Goal: Information Seeking & Learning: Understand process/instructions

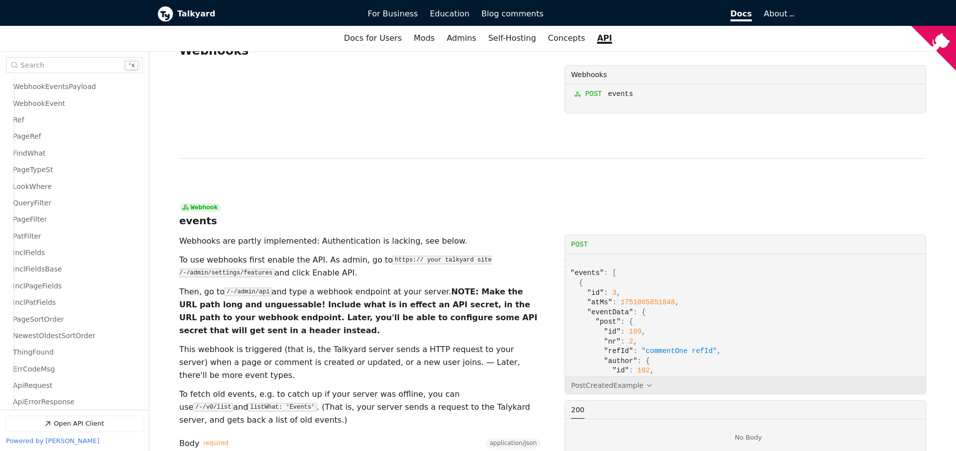
scroll to position [222, 24]
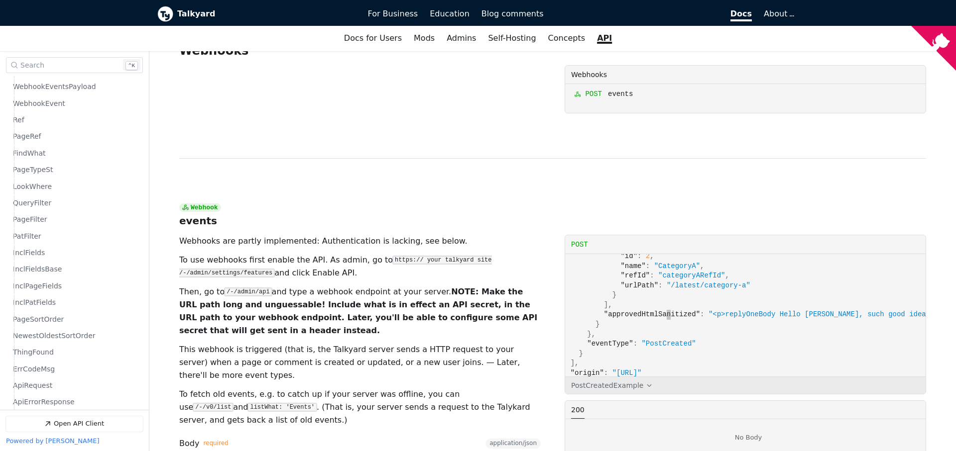
scroll to position [344, 0]
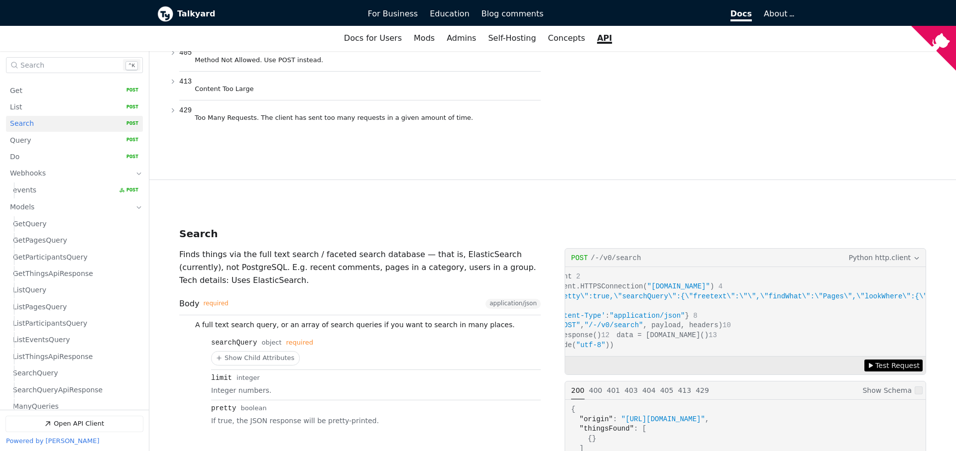
scroll to position [31, 0]
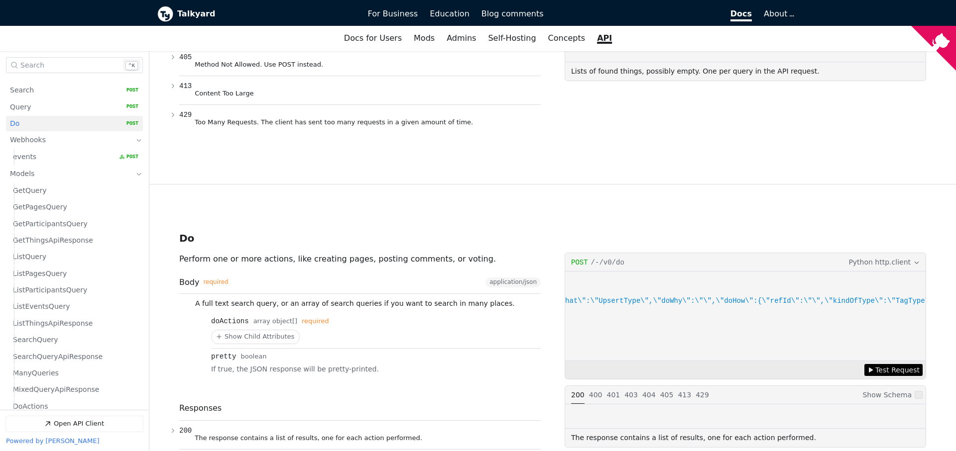
scroll to position [64, 0]
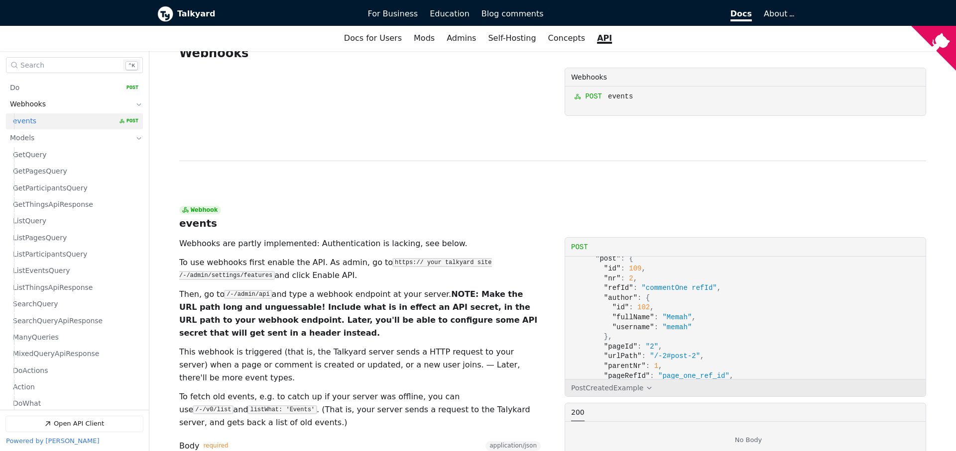
scroll to position [173, 24]
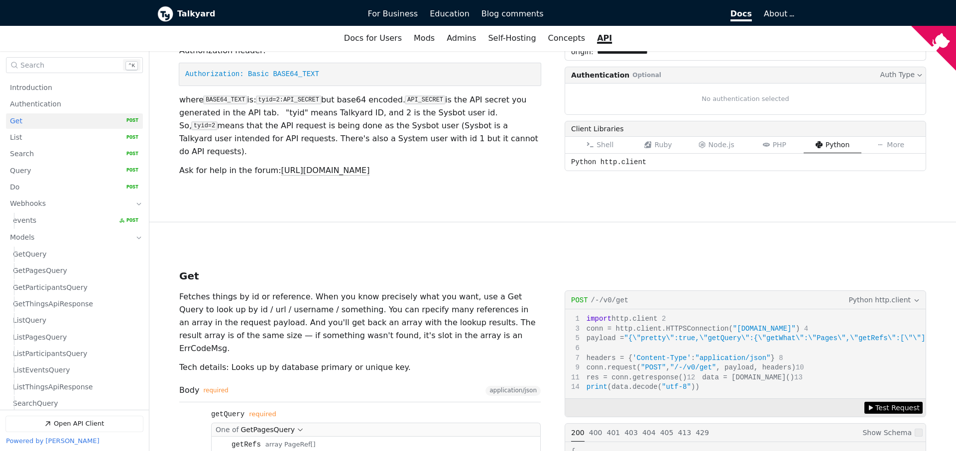
scroll to position [2051, 0]
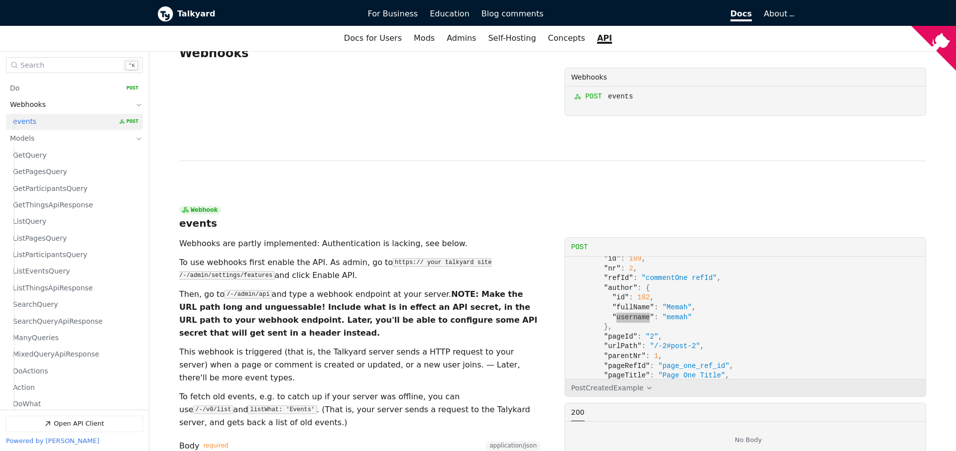
scroll to position [100, 0]
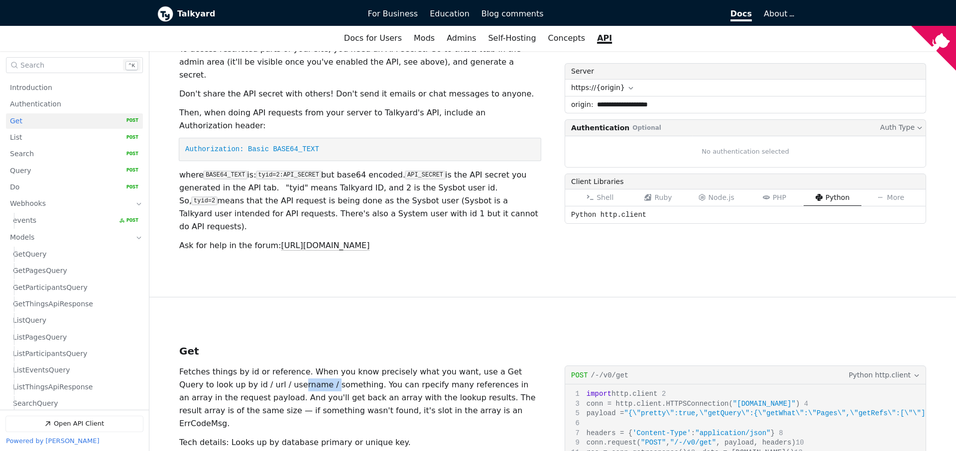
click at [239, 366] on p "Fetches things by id or reference. When you know precisely what you want, use a…" at bounding box center [359, 398] width 361 height 65
copy p "username"
click at [37, 104] on span "Authentication" at bounding box center [35, 104] width 51 height 9
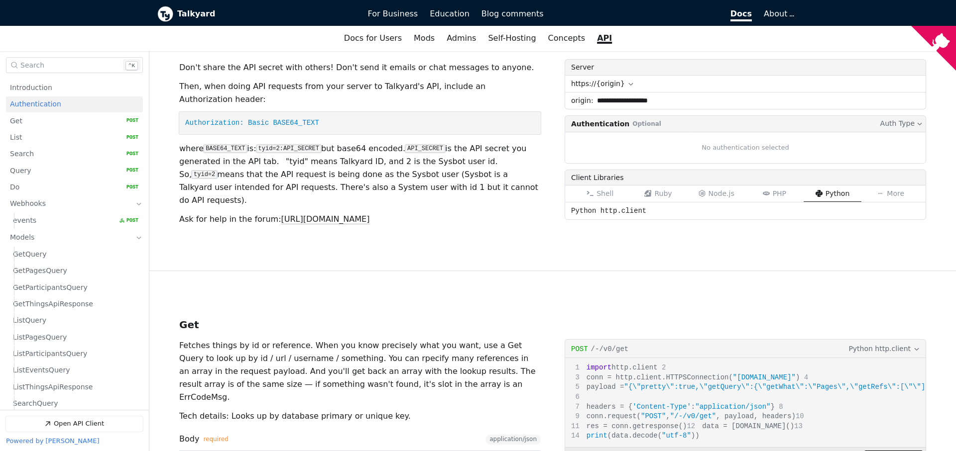
scroll to position [456, 0]
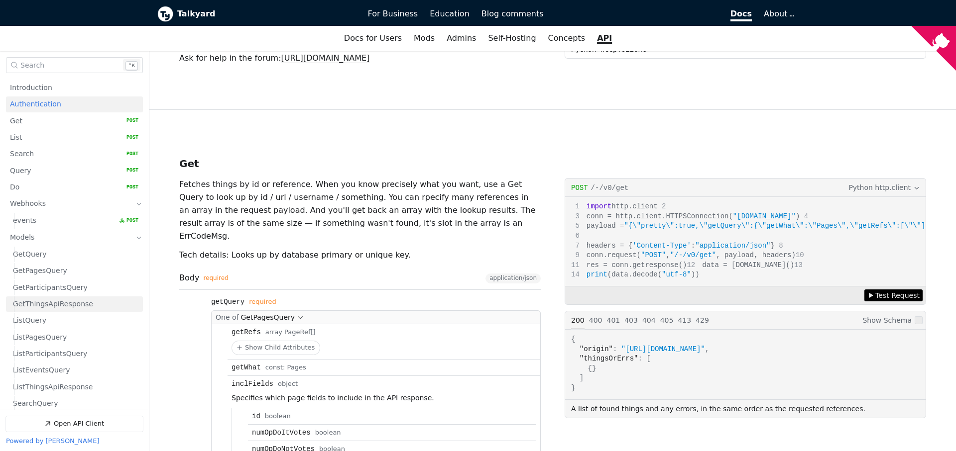
click at [18, 306] on span "GetThingsApiResponse" at bounding box center [53, 304] width 80 height 9
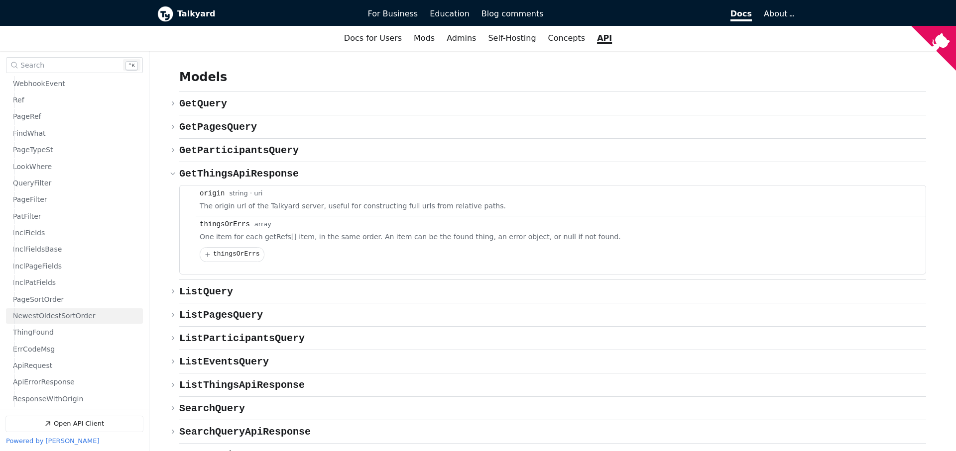
scroll to position [332, 0]
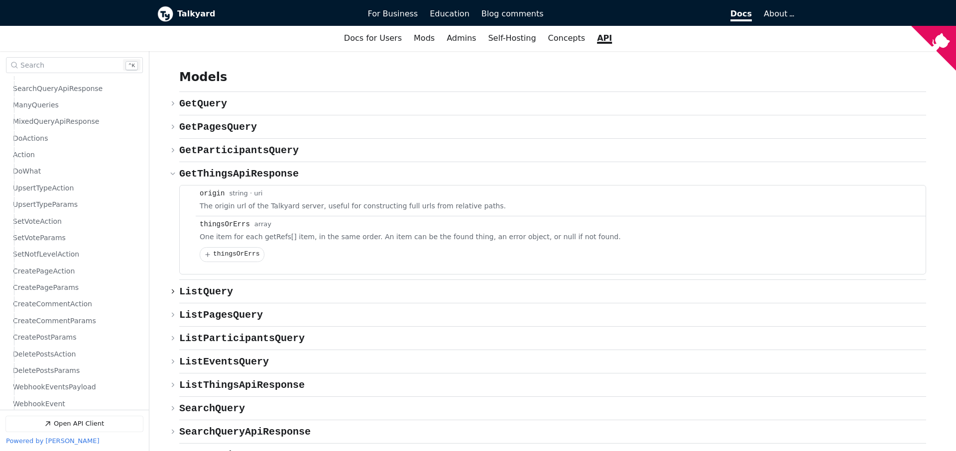
click at [402, 280] on div "{} ListQuery ​ Copy link" at bounding box center [552, 291] width 747 height 23
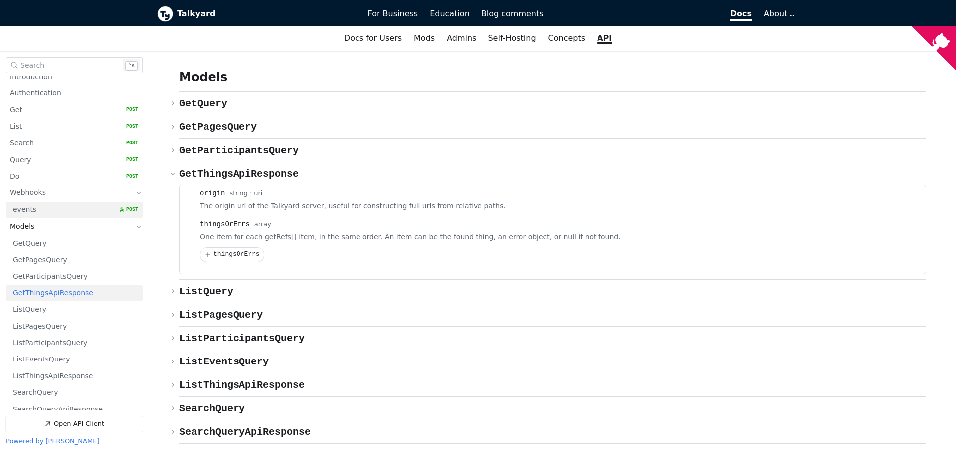
scroll to position [0, 0]
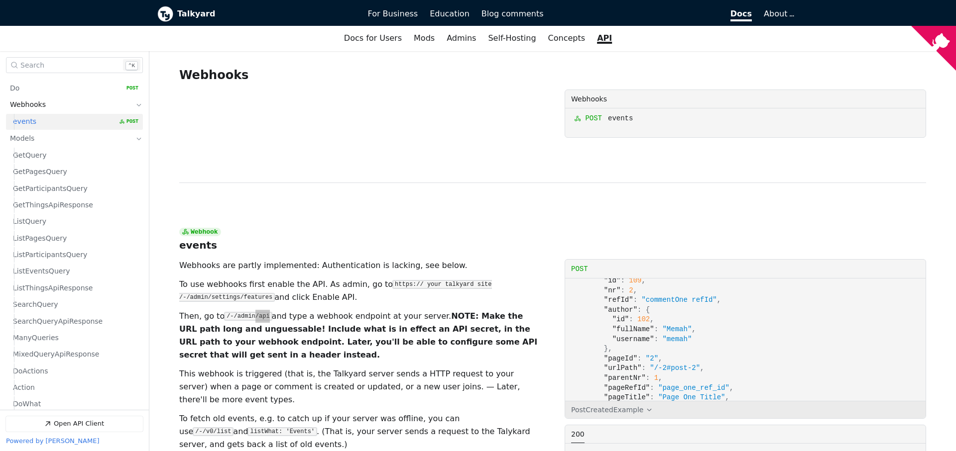
scroll to position [100, 0]
click at [331, 368] on p "This webhook is triggered (that is, the Talkyard server sends a HTTP request to…" at bounding box center [359, 387] width 361 height 39
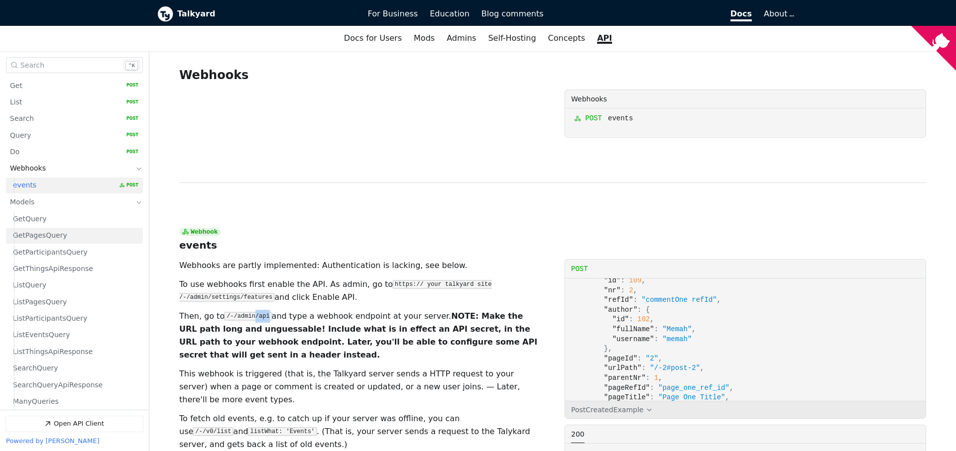
scroll to position [0, 0]
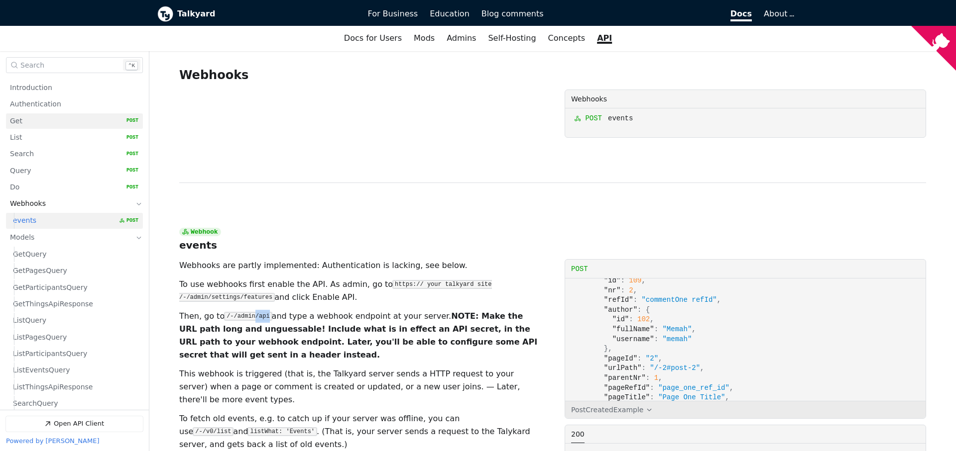
click at [39, 123] on link "Get   HTTP Method: POST" at bounding box center [74, 120] width 128 height 15
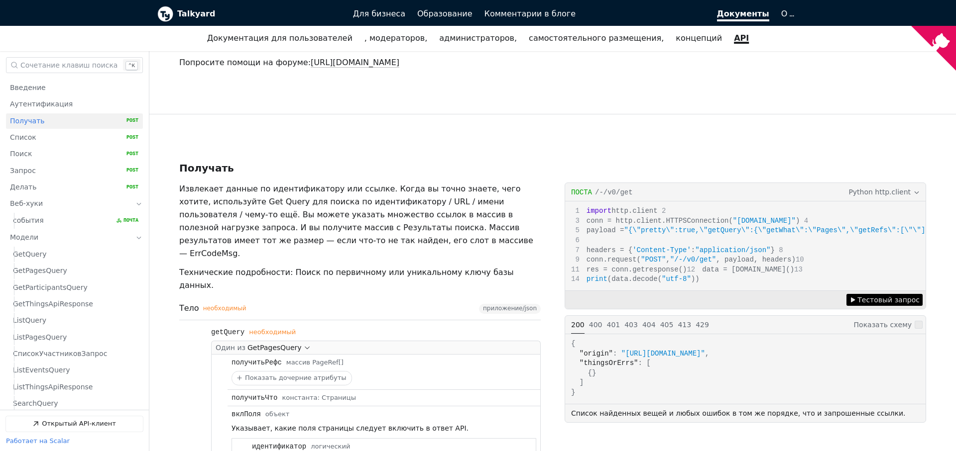
scroll to position [585, 0]
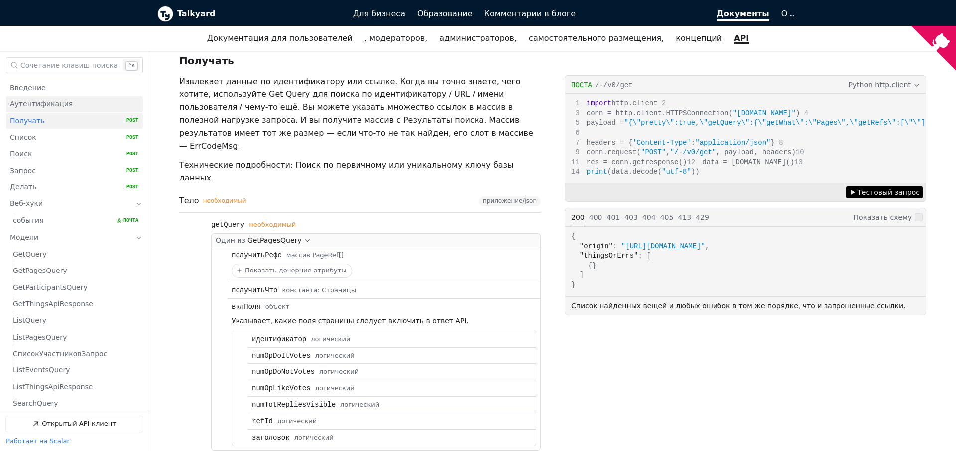
click at [55, 105] on span "Аутентификация" at bounding box center [41, 104] width 63 height 9
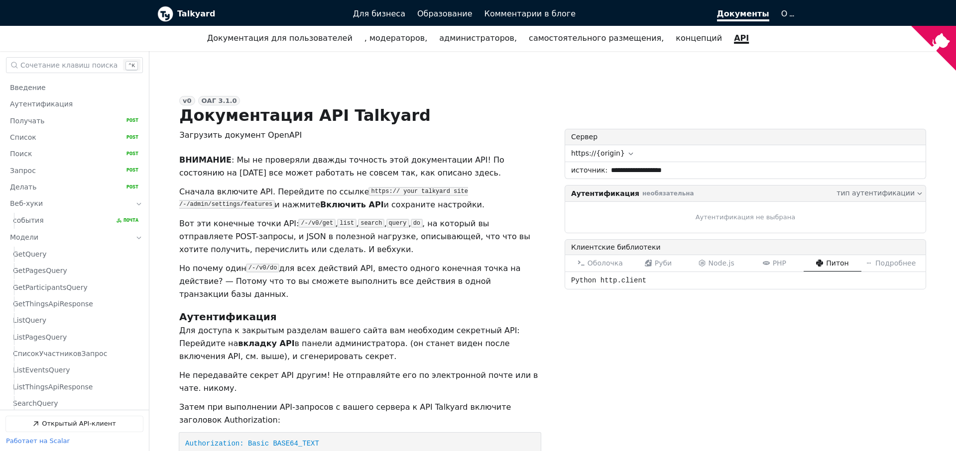
scroll to position [108, 0]
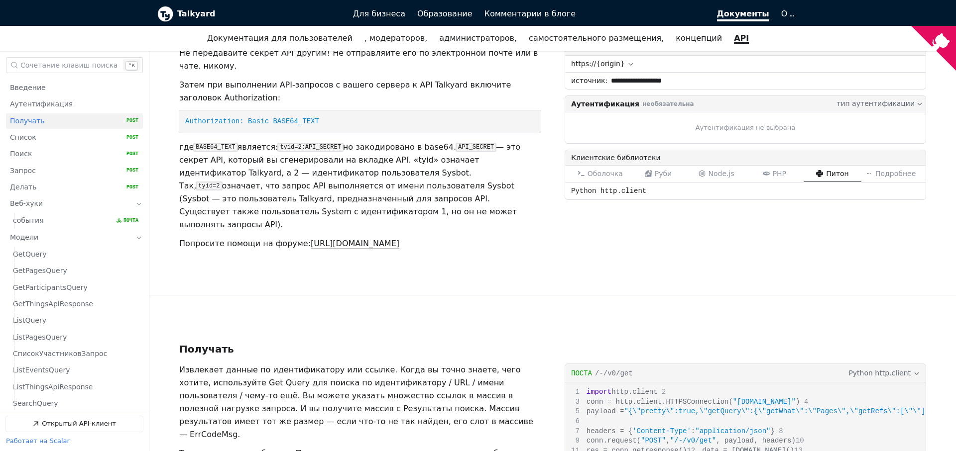
scroll to position [430, 0]
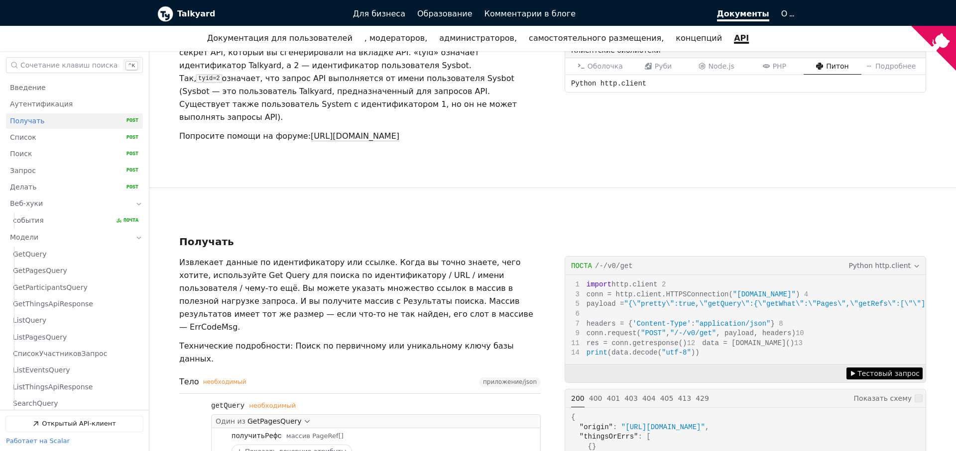
click at [869, 260] on span "Python http.client" at bounding box center [879, 265] width 62 height 11
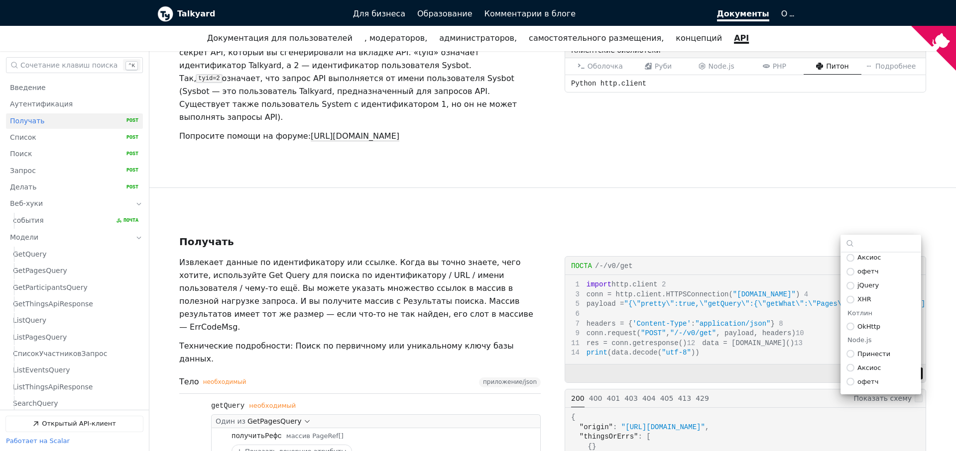
scroll to position [314, 0]
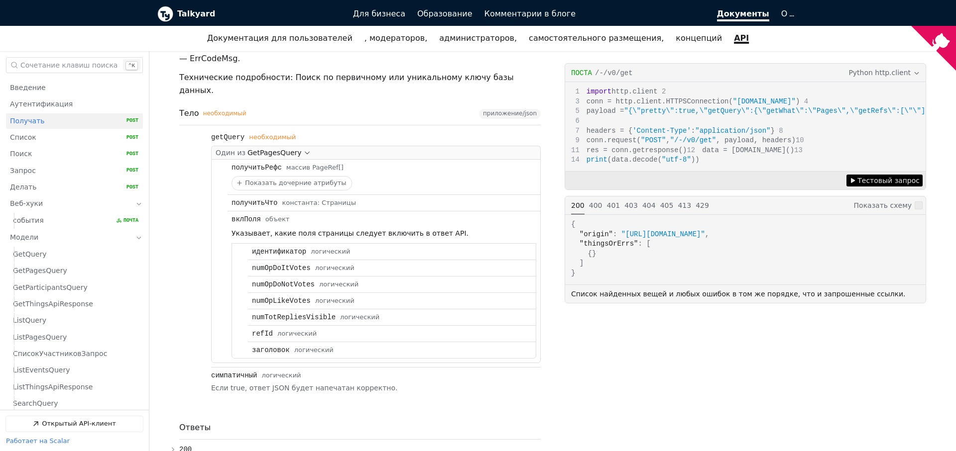
scroll to position [806, 0]
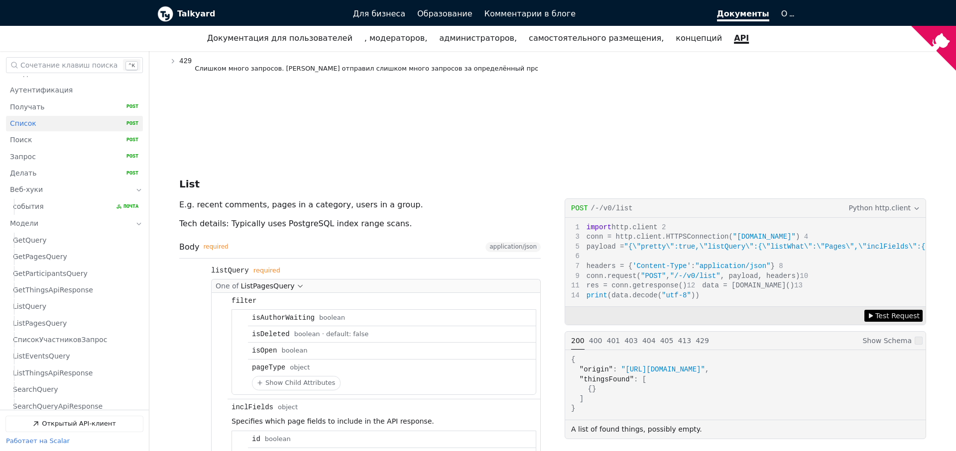
scroll to position [14, 0]
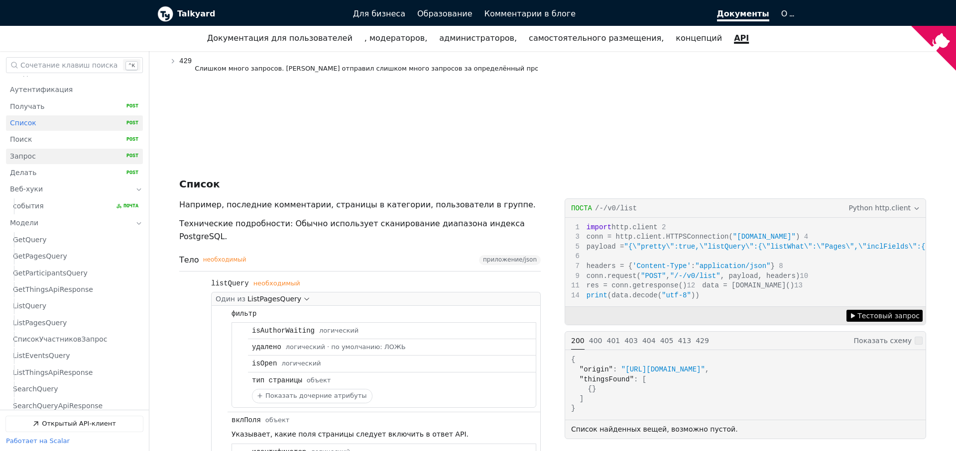
click at [50, 156] on link "Запрос   HTTP-метод: POST" at bounding box center [74, 156] width 128 height 15
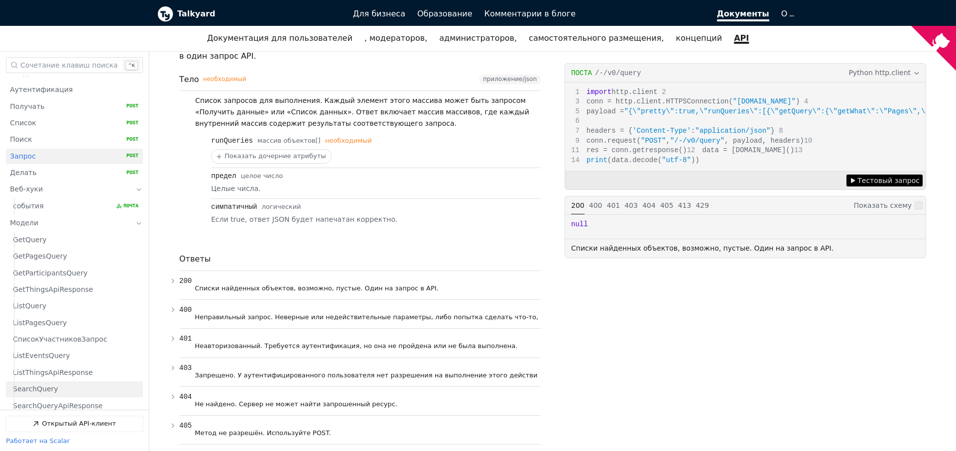
scroll to position [143, 0]
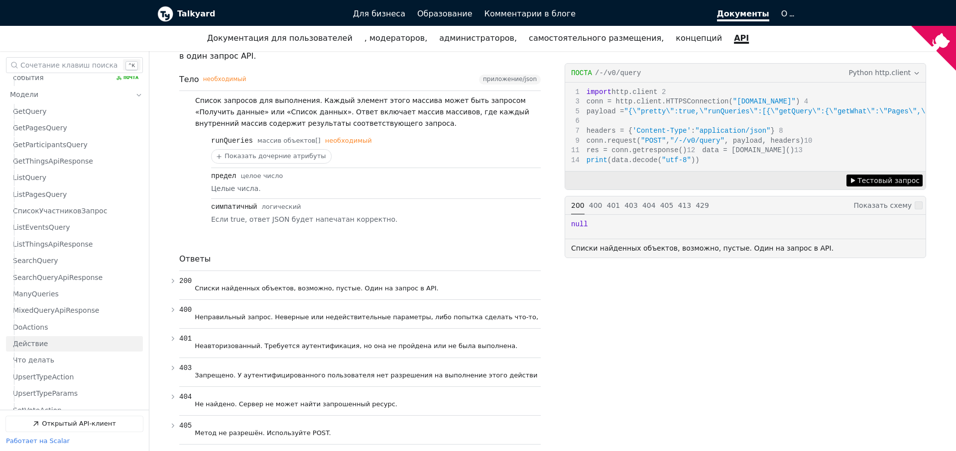
click at [74, 347] on link "Действие" at bounding box center [75, 343] width 125 height 15
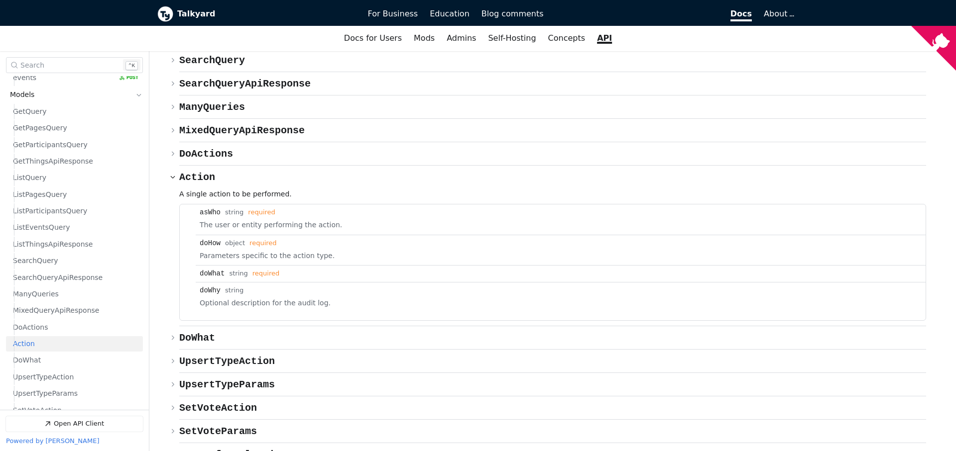
scroll to position [4792, 0]
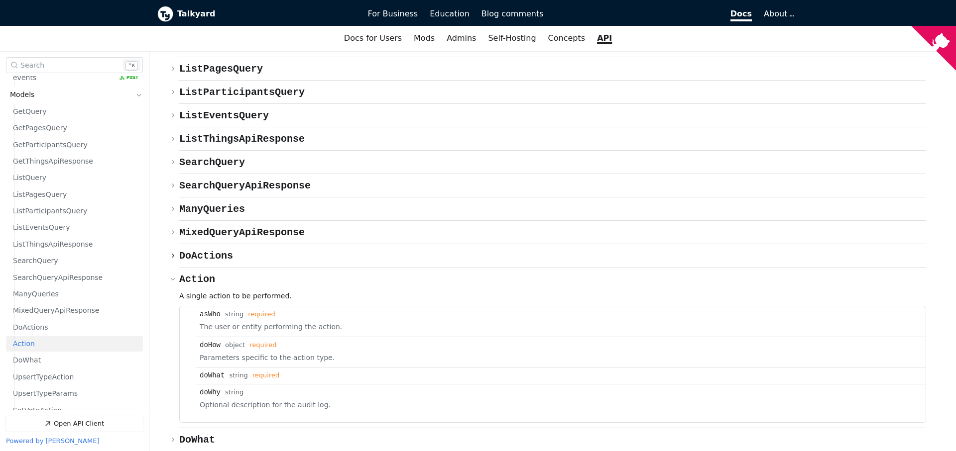
click at [221, 250] on span "{} DoActions" at bounding box center [206, 255] width 54 height 11
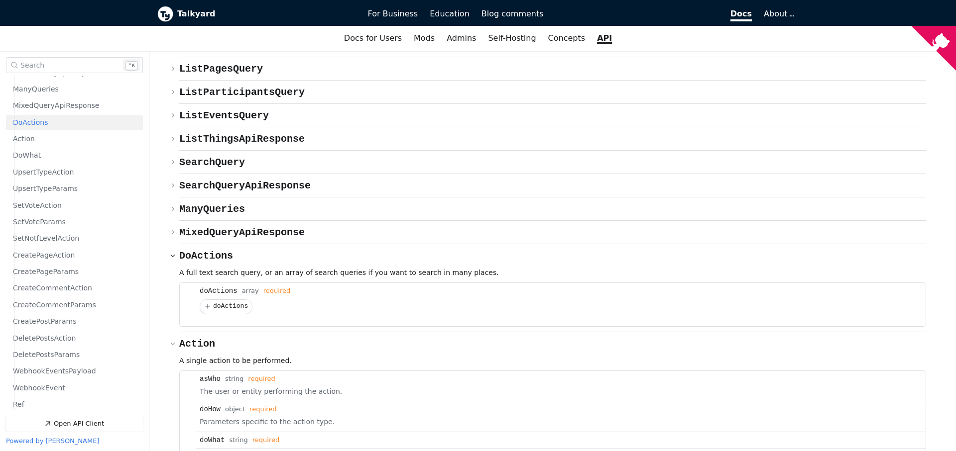
scroll to position [349, 0]
click at [219, 303] on span "doActions" at bounding box center [230, 306] width 35 height 7
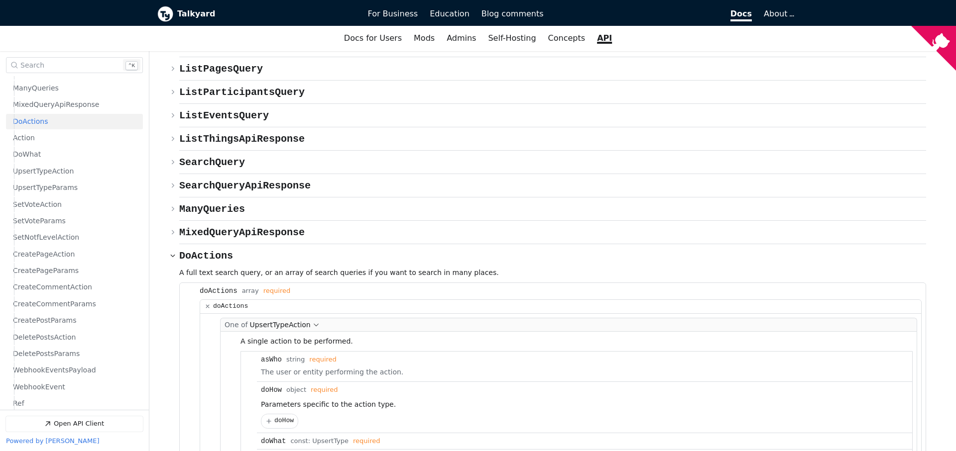
click at [212, 283] on li "doActions Type: array required doActions One of UpsertTypeAction A single actio…" at bounding box center [561, 388] width 730 height 211
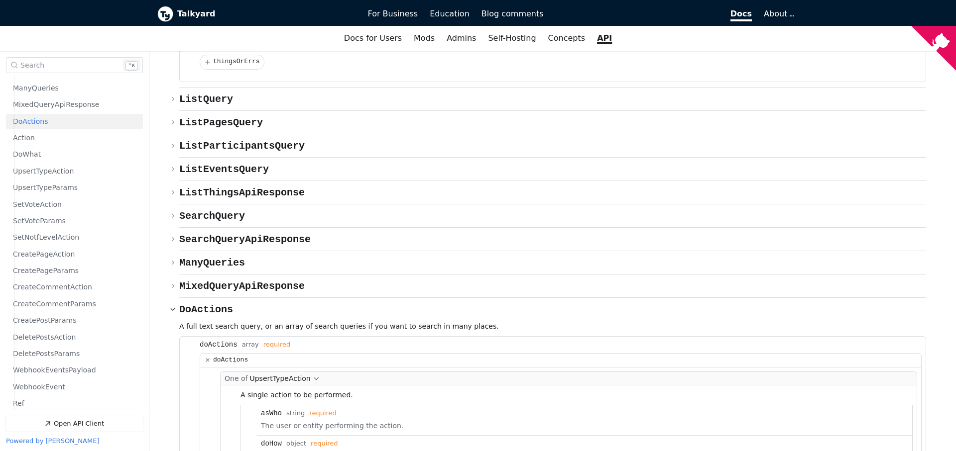
scroll to position [4684, 0]
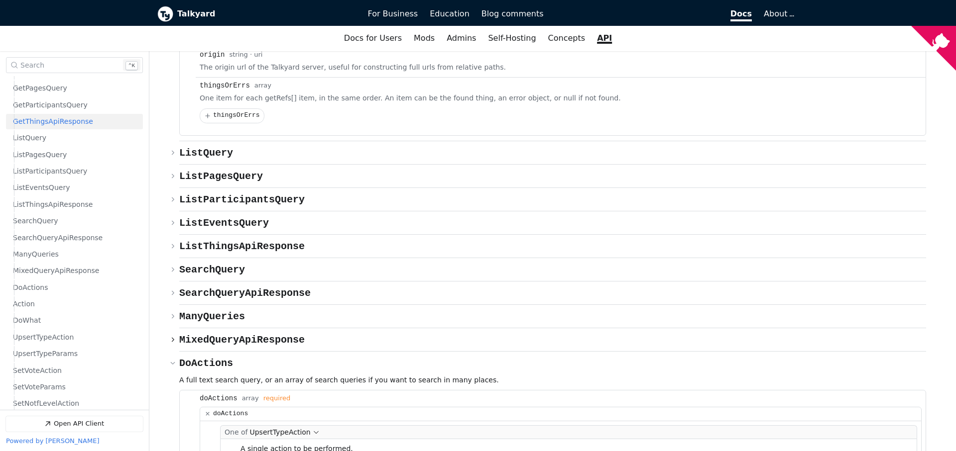
scroll to position [183, 0]
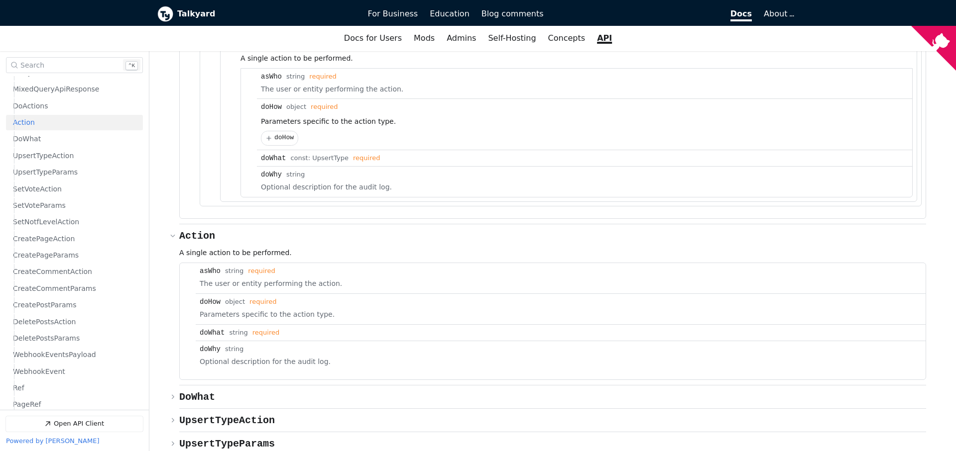
scroll to position [365, 0]
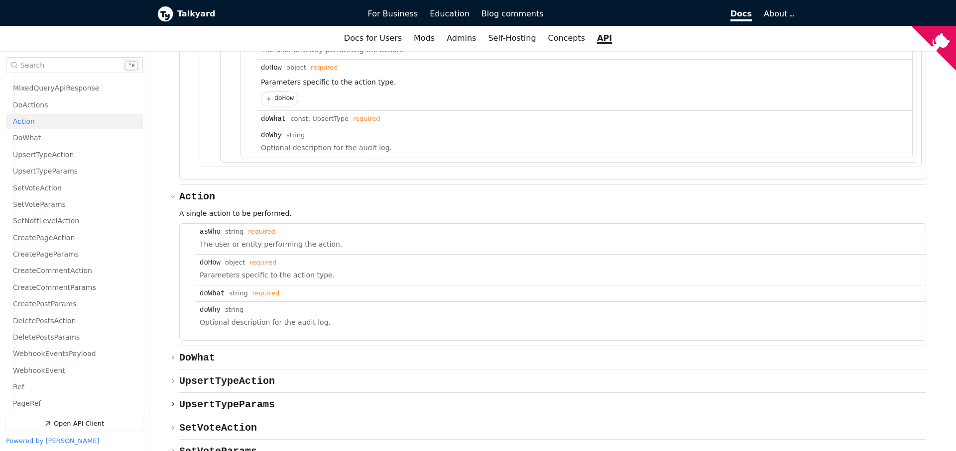
click at [255, 399] on span "{} UpsertTypeParams" at bounding box center [227, 404] width 96 height 11
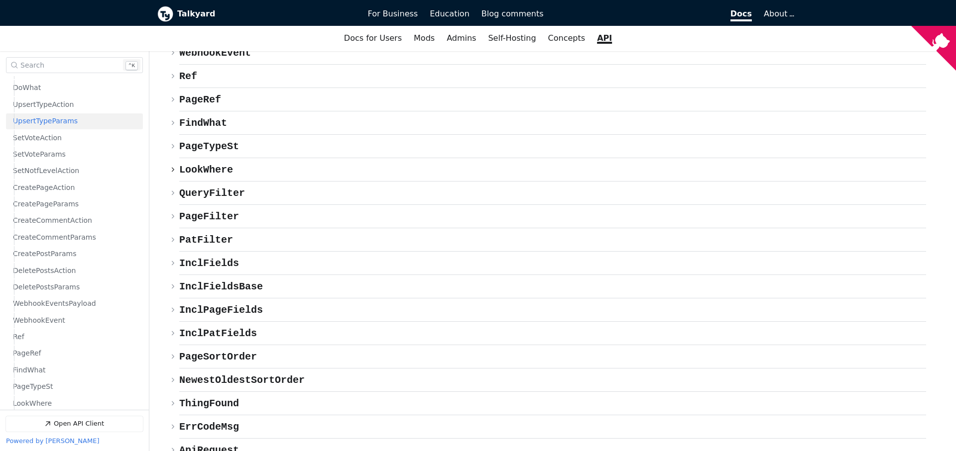
scroll to position [5917, 0]
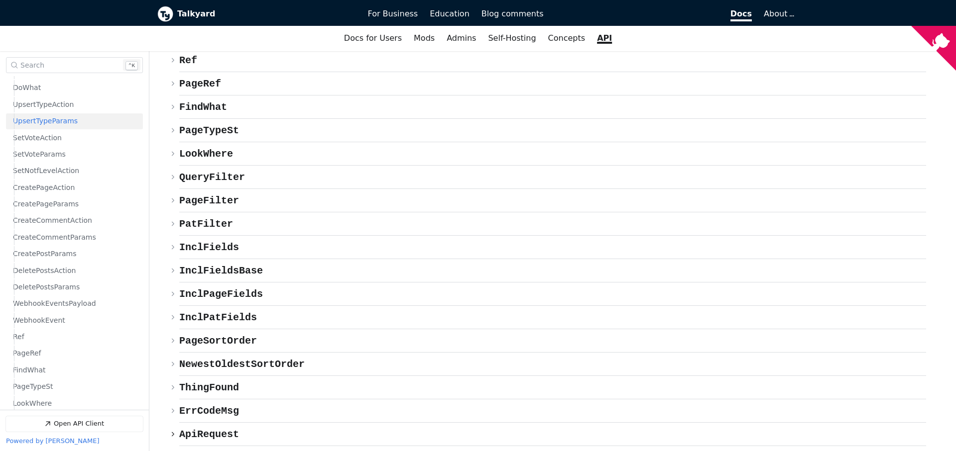
click at [218, 429] on span "{} ApiRequest" at bounding box center [209, 434] width 60 height 11
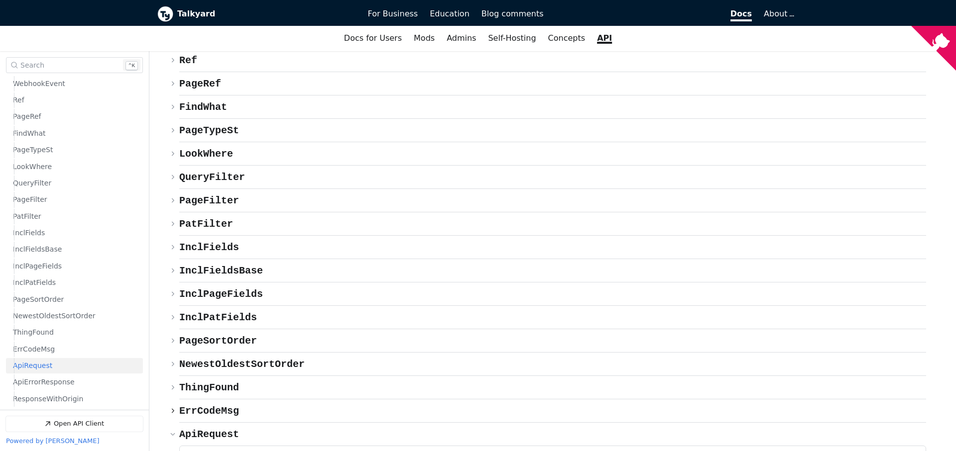
scroll to position [5961, 0]
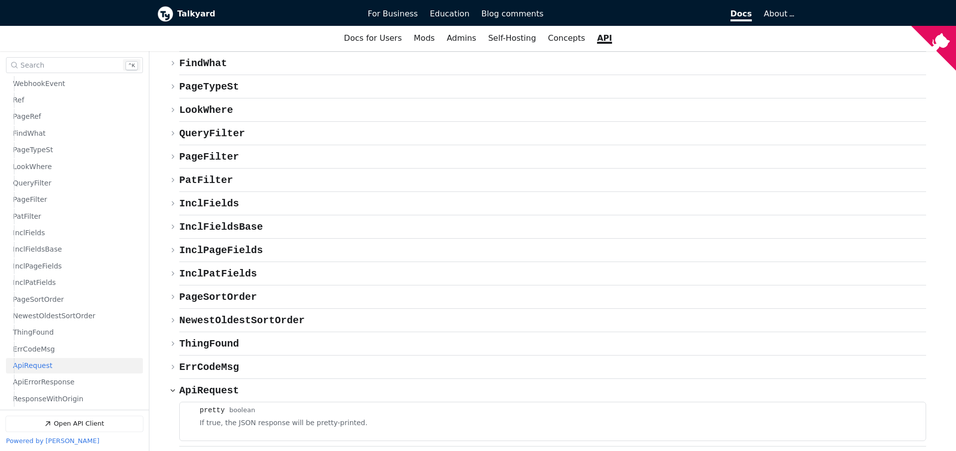
click at [213, 418] on p "If true, the JSON response will be pretty-printed." at bounding box center [561, 423] width 722 height 11
click at [193, 338] on span "{} ThingFound" at bounding box center [209, 343] width 60 height 11
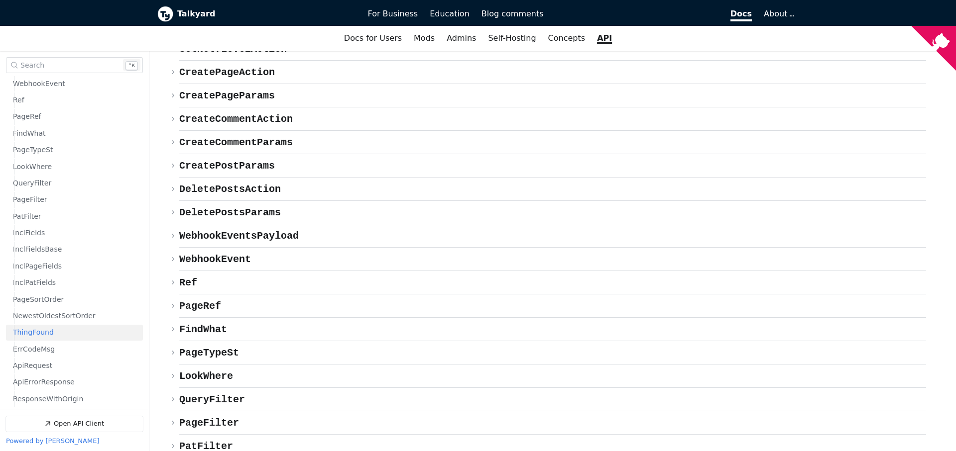
scroll to position [5692, 0]
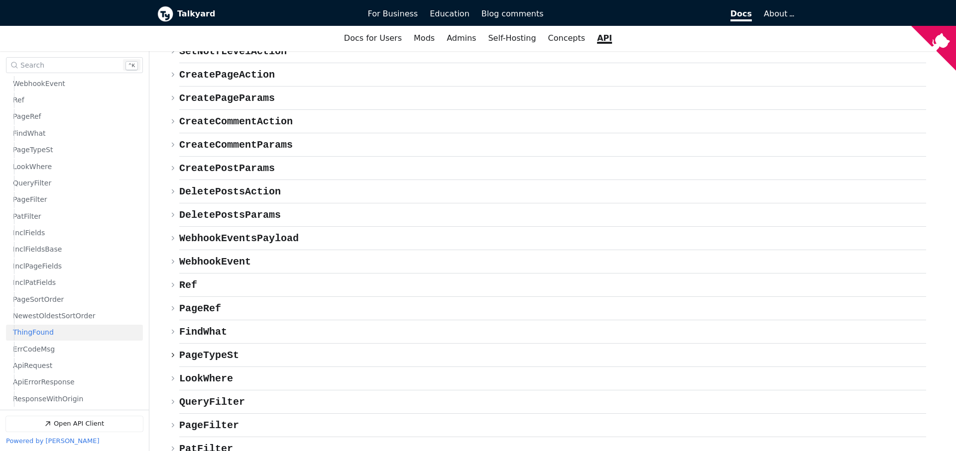
click at [282, 343] on div "enum PageTypeSt ​ Copy link" at bounding box center [552, 354] width 747 height 23
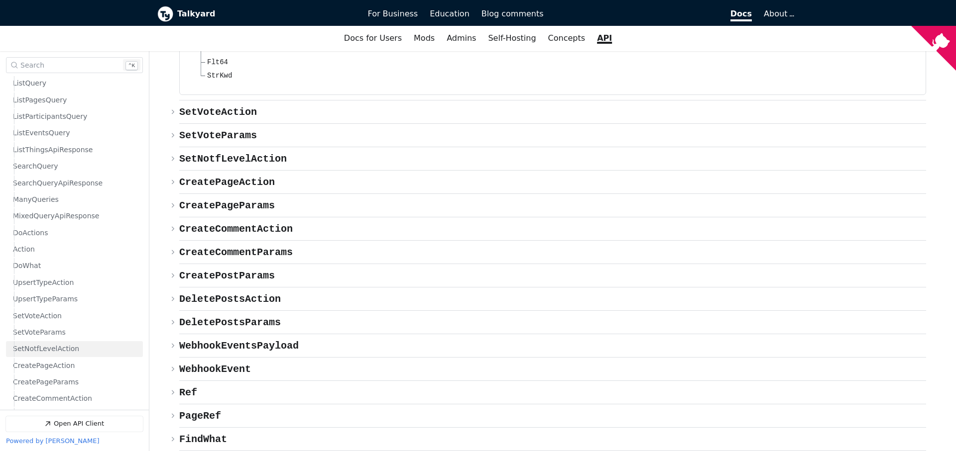
scroll to position [139, 0]
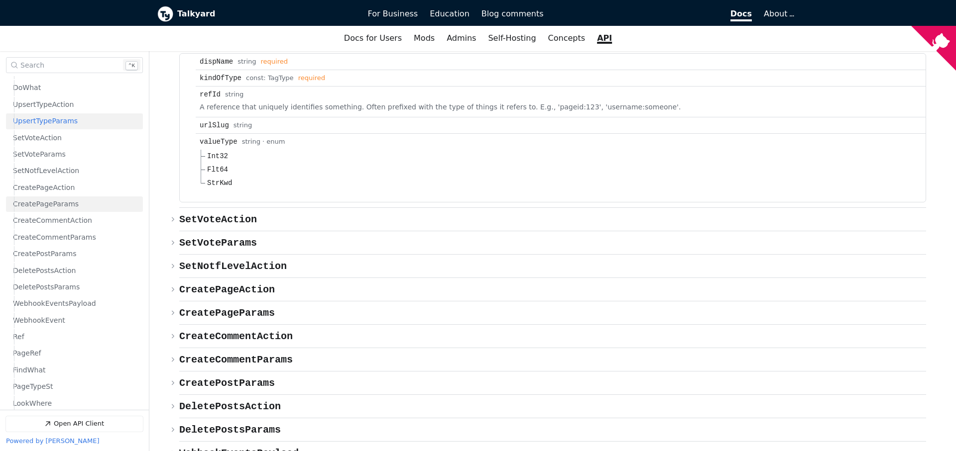
scroll to position [159, 0]
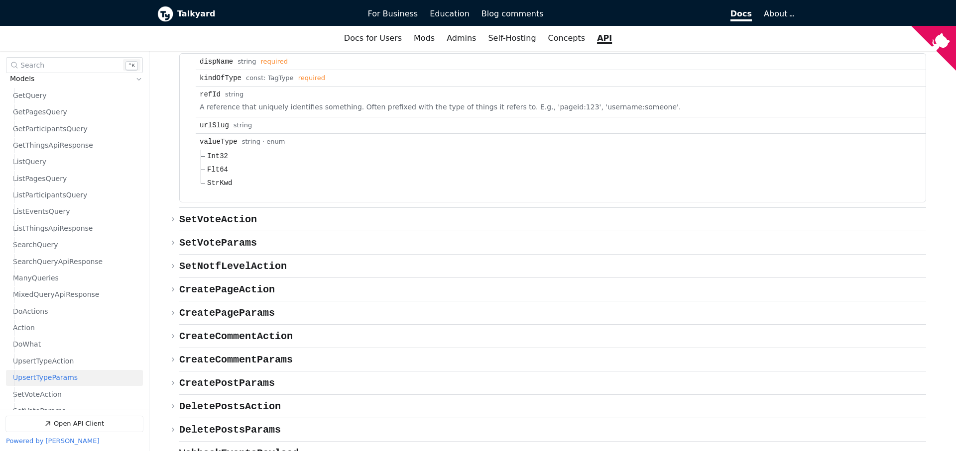
click at [52, 377] on span "UpsertTypeParams" at bounding box center [45, 377] width 65 height 9
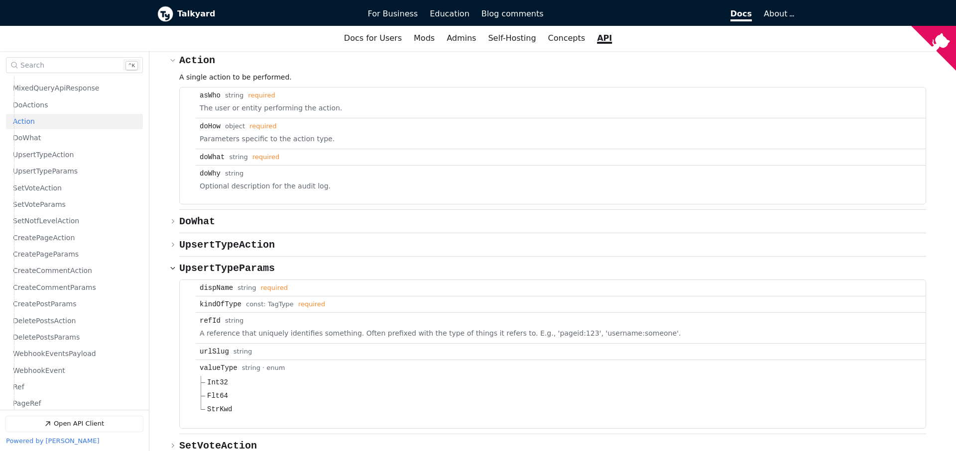
scroll to position [5241, 0]
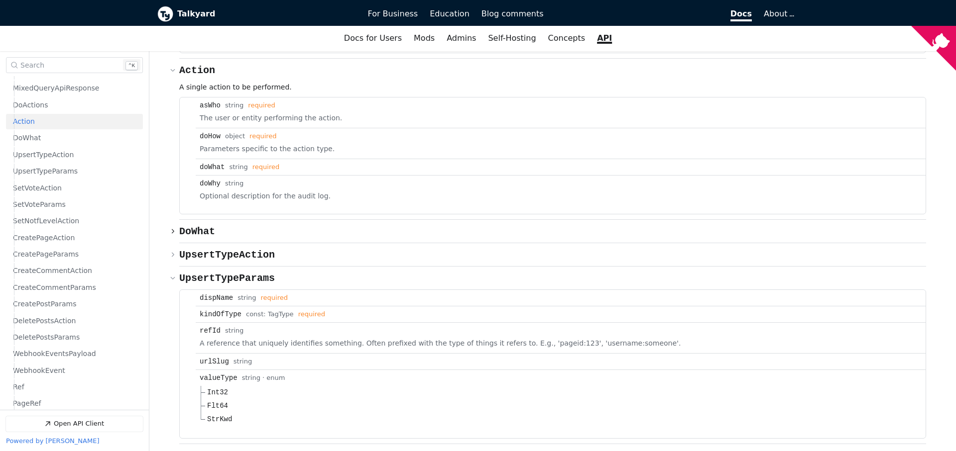
click at [257, 220] on div "enum DoWhat ​ Copy link" at bounding box center [552, 231] width 747 height 23
click at [218, 227] on icon "Open API Documentation for Talkyard API Documentation" at bounding box center [222, 231] width 9 height 9
click at [206, 226] on span "enum DoWhat" at bounding box center [197, 231] width 36 height 11
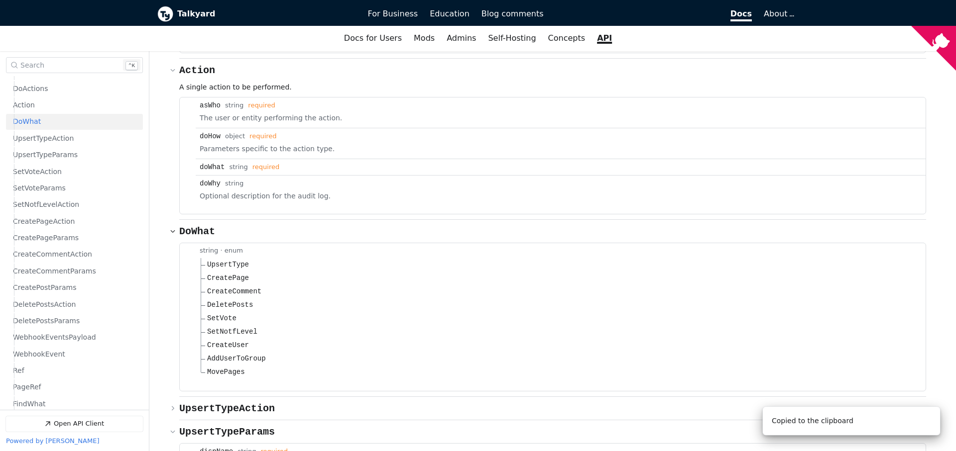
scroll to position [382, 0]
click at [220, 300] on span "DeletePosts" at bounding box center [230, 305] width 46 height 10
drag, startPoint x: 220, startPoint y: 225, endPoint x: 221, endPoint y: 246, distance: 20.9
click at [220, 258] on ul "UpsertType CreatePage CreateComment DeletePosts SetVote SetNotfLevel CreateUser…" at bounding box center [561, 318] width 722 height 121
click at [223, 340] on span "CreateUser" at bounding box center [228, 345] width 42 height 10
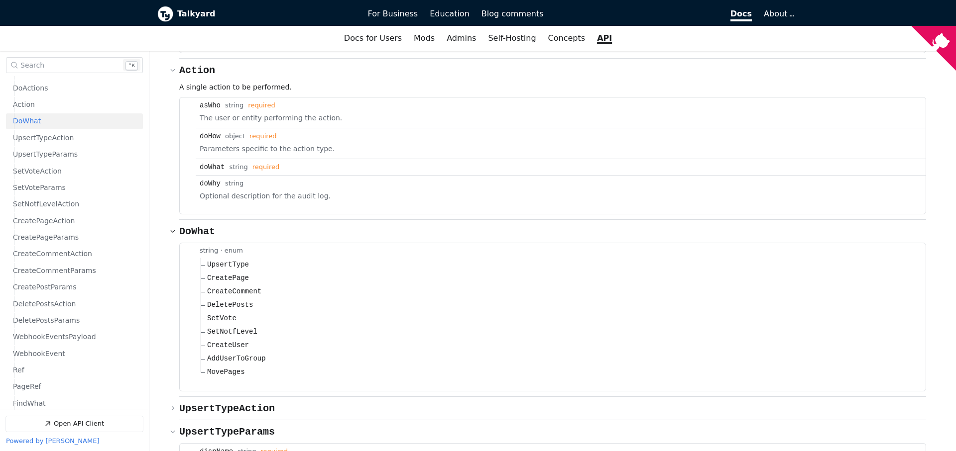
click at [227, 367] on span "MovePages" at bounding box center [226, 372] width 38 height 10
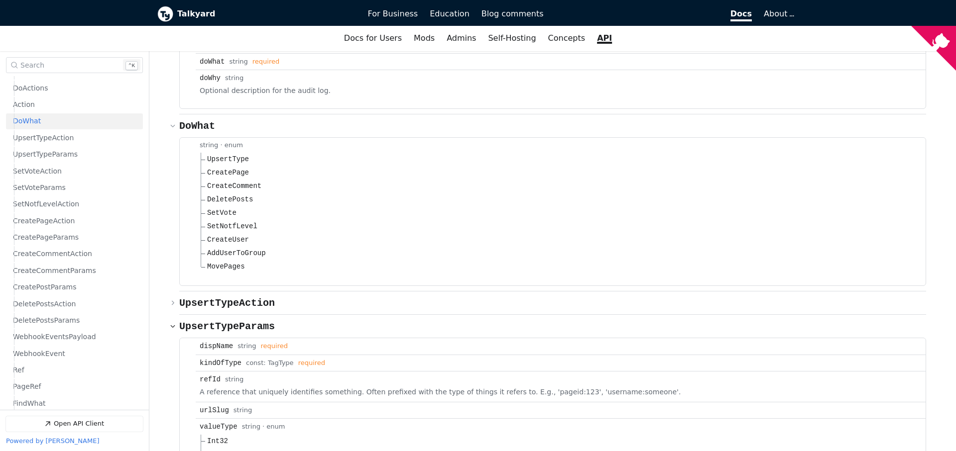
scroll to position [5348, 0]
click at [223, 296] on span "UpsertTypeAction" at bounding box center [227, 301] width 96 height 11
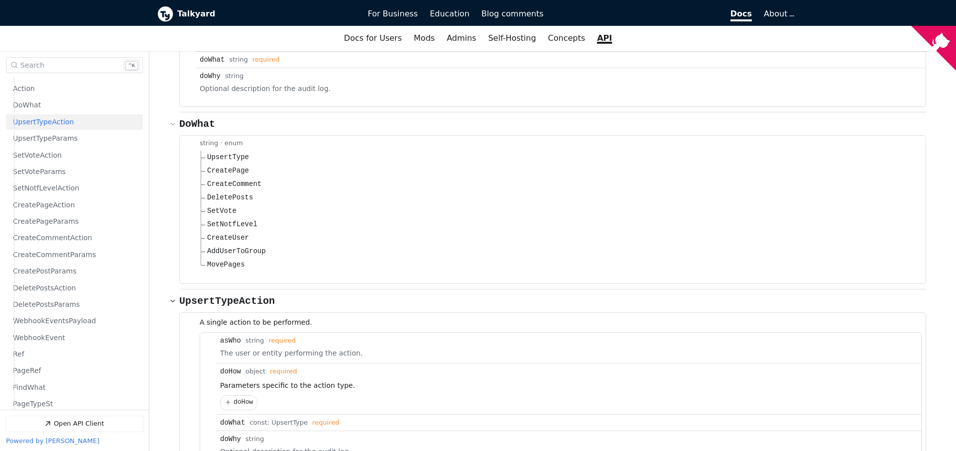
scroll to position [399, 0]
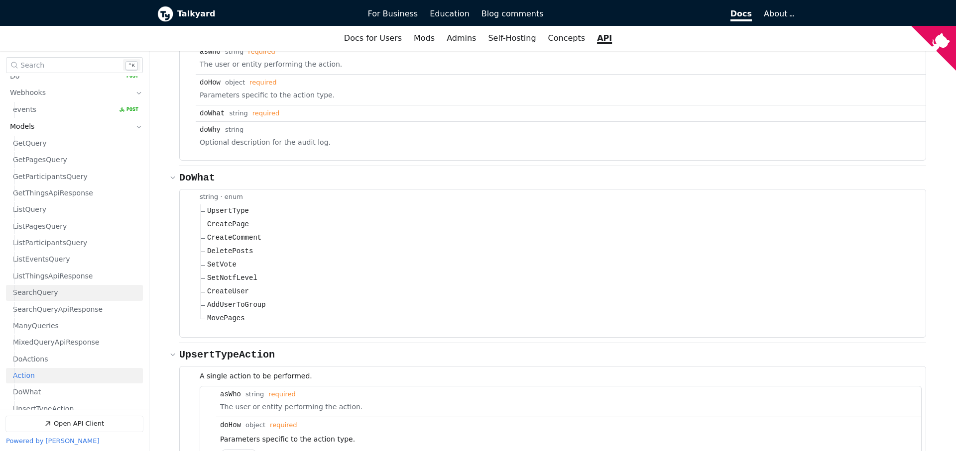
scroll to position [109, 0]
click at [63, 128] on link "Models" at bounding box center [67, 129] width 115 height 16
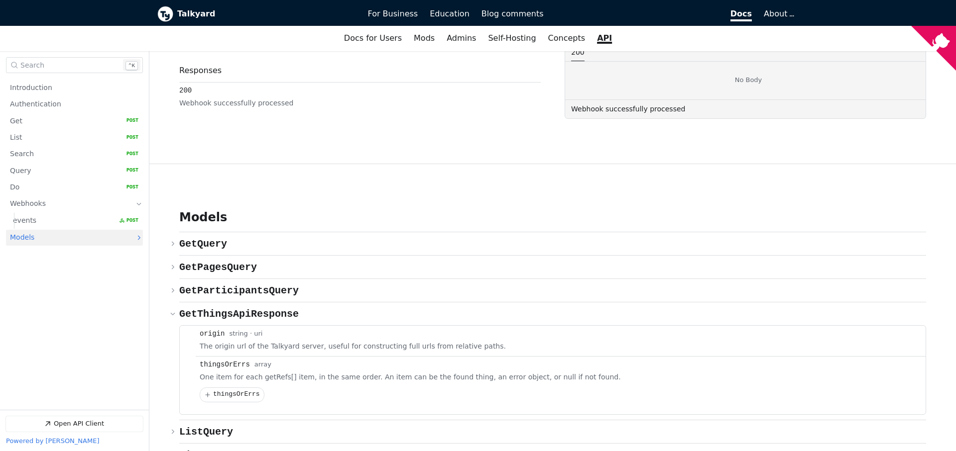
click at [53, 236] on link "Models" at bounding box center [67, 238] width 115 height 16
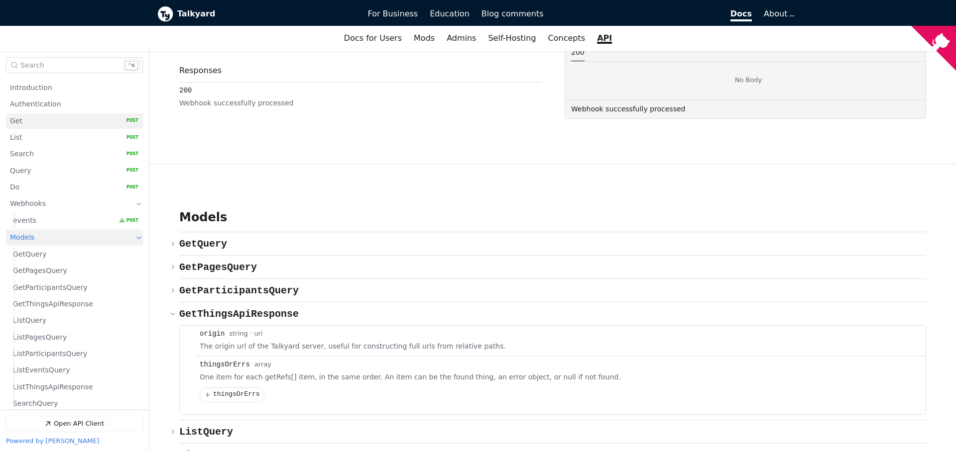
click at [36, 117] on link "Get   HTTP Method: POST" at bounding box center [74, 120] width 128 height 15
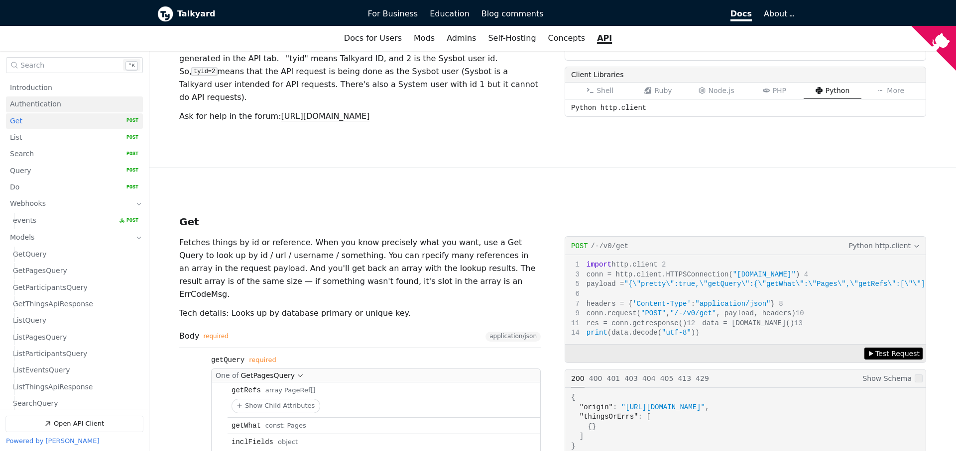
click at [38, 105] on span "Authentication" at bounding box center [35, 104] width 51 height 9
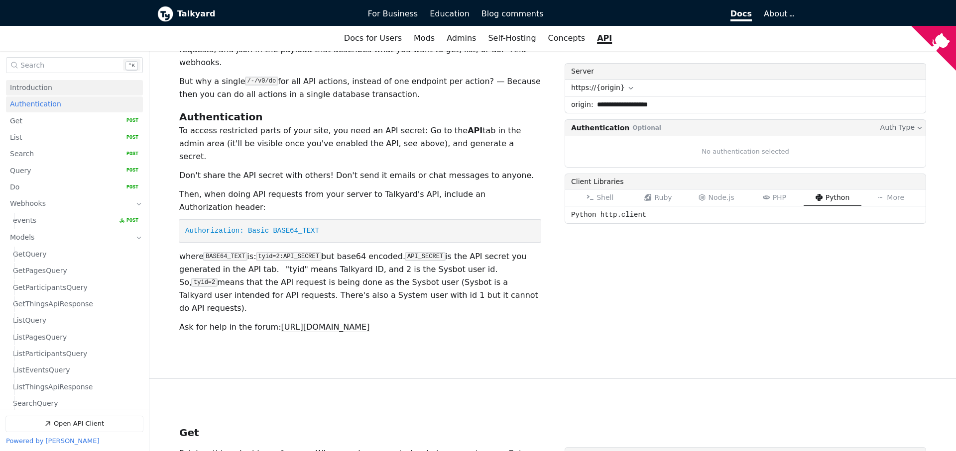
click at [43, 88] on span "Introduction" at bounding box center [31, 87] width 42 height 9
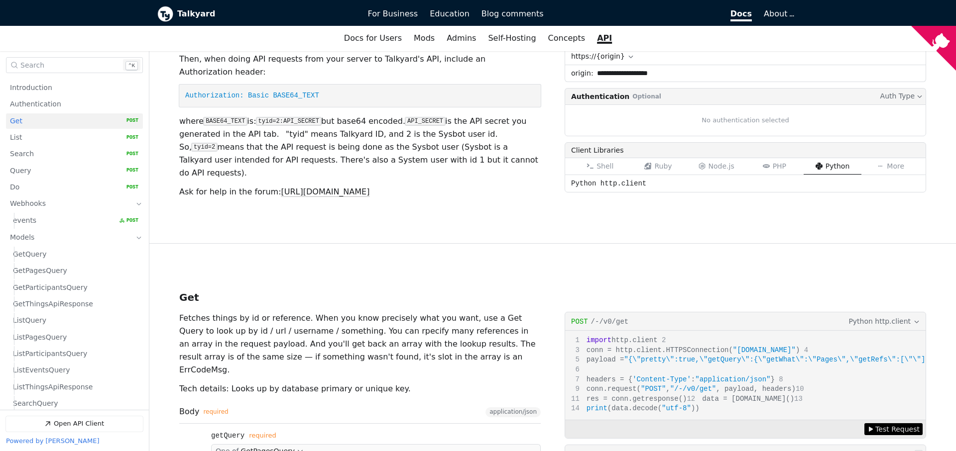
scroll to position [484, 0]
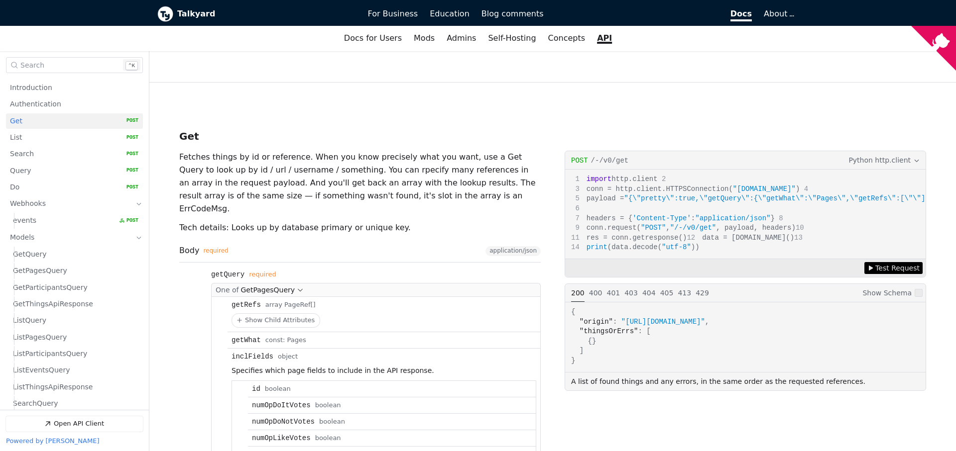
click at [911, 155] on button "Python http.client" at bounding box center [883, 160] width 73 height 11
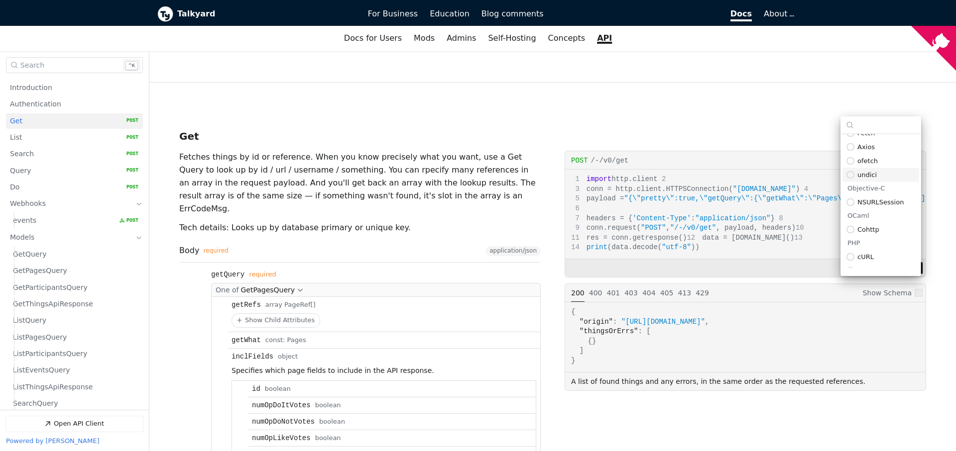
scroll to position [409, 0]
click at [876, 222] on div "PHP" at bounding box center [880, 215] width 77 height 13
click at [872, 229] on span "cURL" at bounding box center [886, 228] width 58 height 7
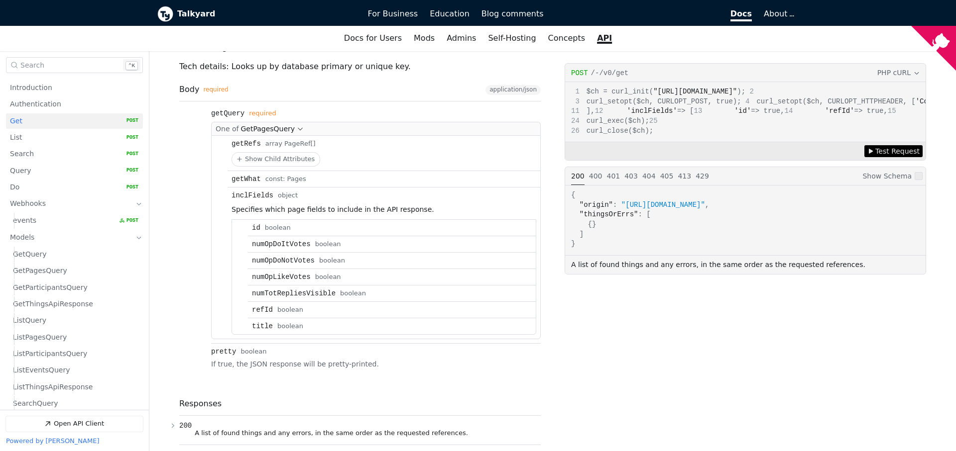
scroll to position [753, 0]
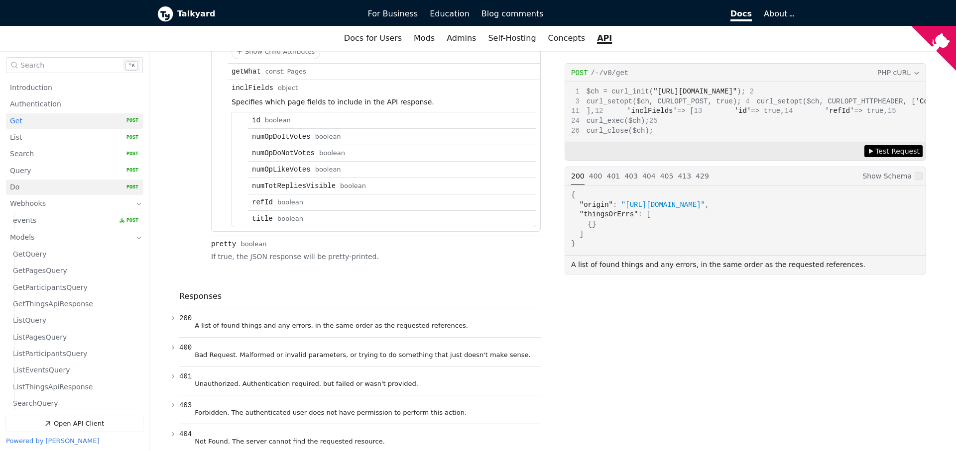
click at [46, 189] on link "Do   HTTP Method: POST" at bounding box center [74, 187] width 128 height 15
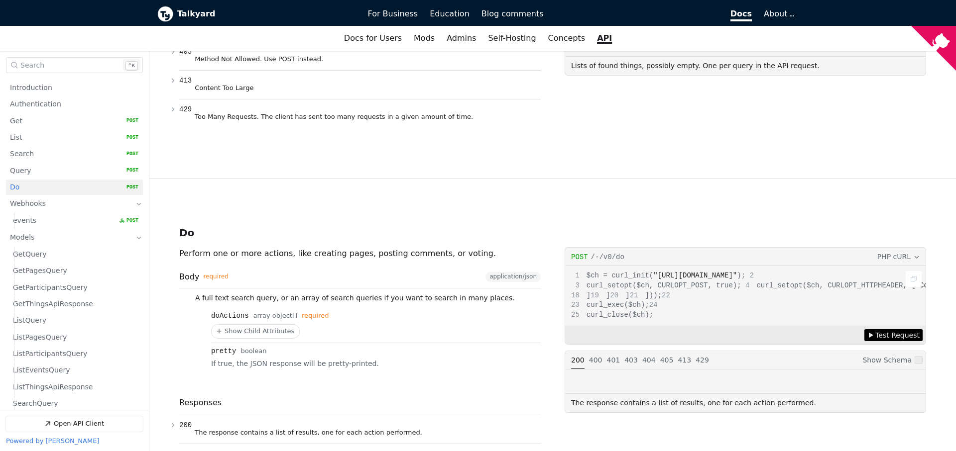
scroll to position [17, 0]
click at [31, 128] on link "Get   HTTP Method: POST" at bounding box center [74, 120] width 128 height 15
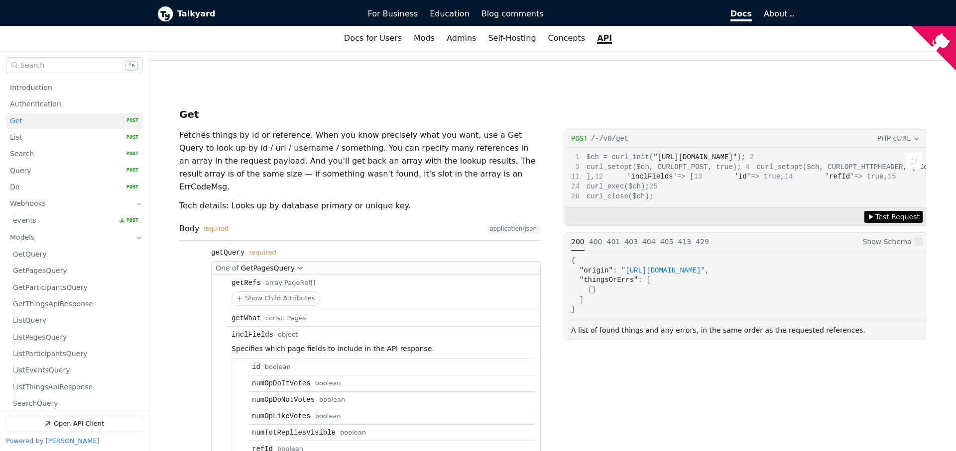
scroll to position [452, 0]
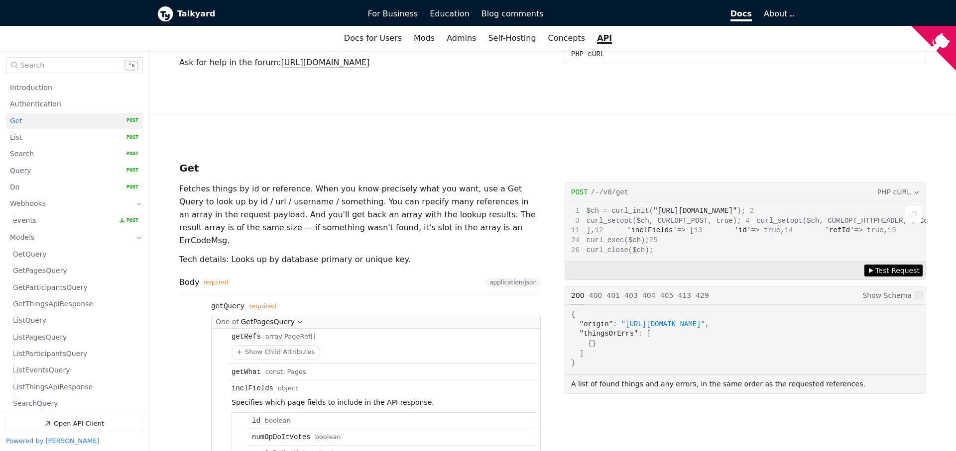
drag, startPoint x: 793, startPoint y: 158, endPoint x: 756, endPoint y: 158, distance: 36.8
click at [737, 207] on span ""[URL][DOMAIN_NAME]"" at bounding box center [695, 211] width 84 height 8
click at [779, 202] on div "$ch = curl_init( "[URL][DOMAIN_NAME]" ); curl_setopt($ch, CURLOPT_POST, true); …" at bounding box center [745, 232] width 360 height 60
drag, startPoint x: 791, startPoint y: 160, endPoint x: 758, endPoint y: 158, distance: 33.9
click at [737, 207] on span ""[URL][DOMAIN_NAME]"" at bounding box center [695, 211] width 84 height 8
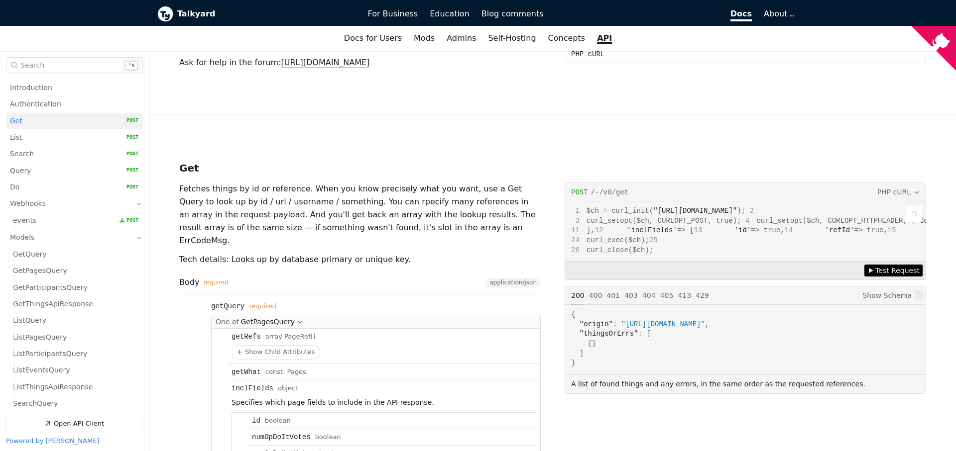
copy span "/-/v0/get"
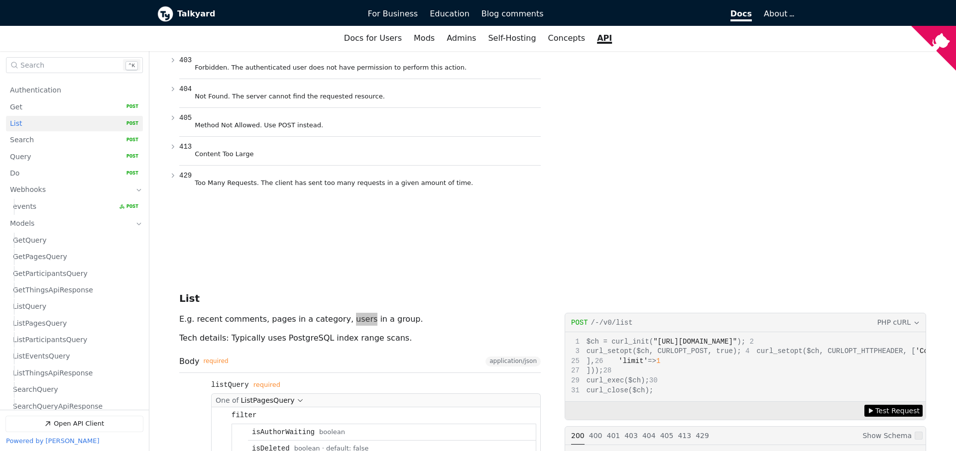
scroll to position [14, 0]
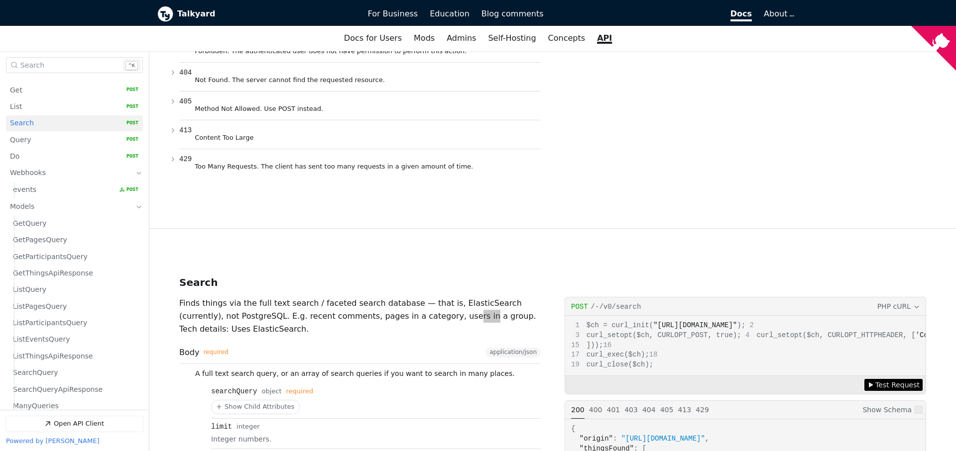
scroll to position [31, 0]
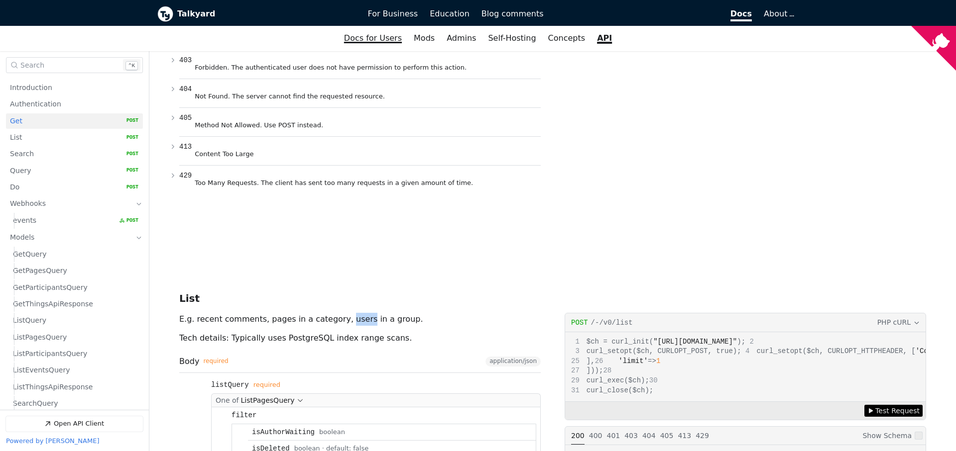
click at [398, 41] on link "Docs for Users" at bounding box center [373, 38] width 70 height 17
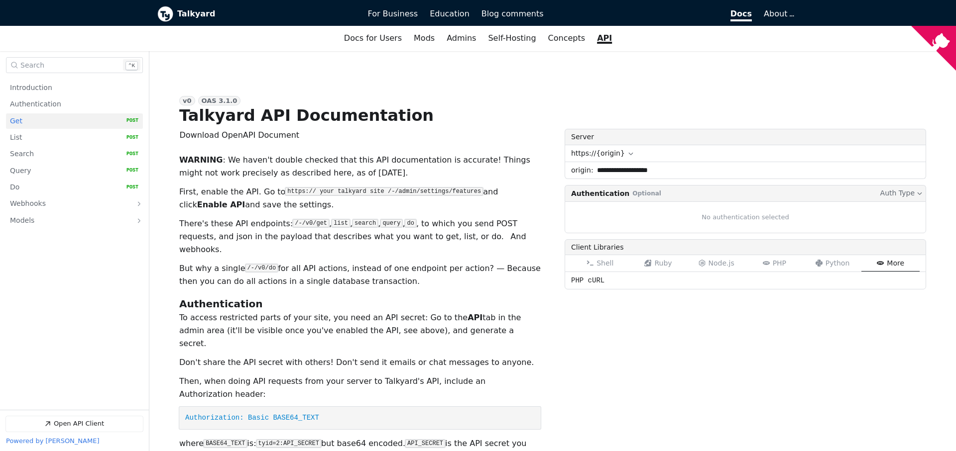
scroll to position [398, 0]
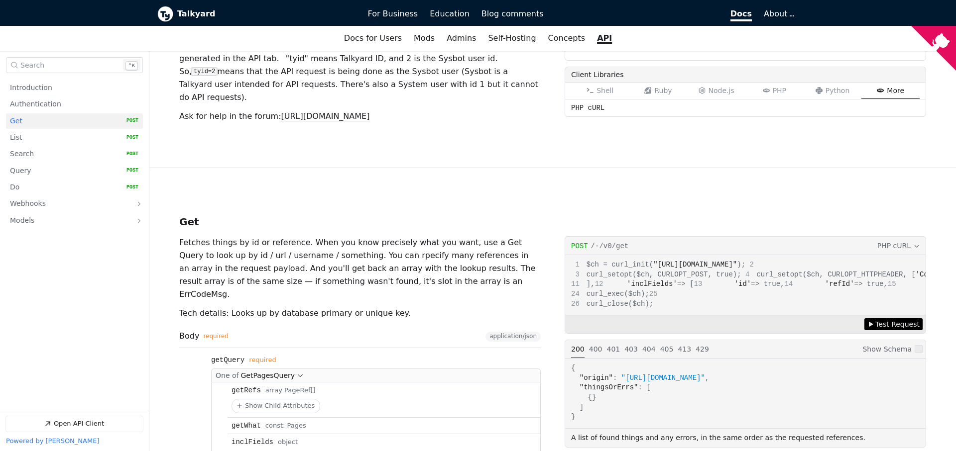
scroll to position [398, 0]
click at [472, 236] on p "Fetches things by id or reference. When you know precisely what you want, use a…" at bounding box center [359, 268] width 361 height 65
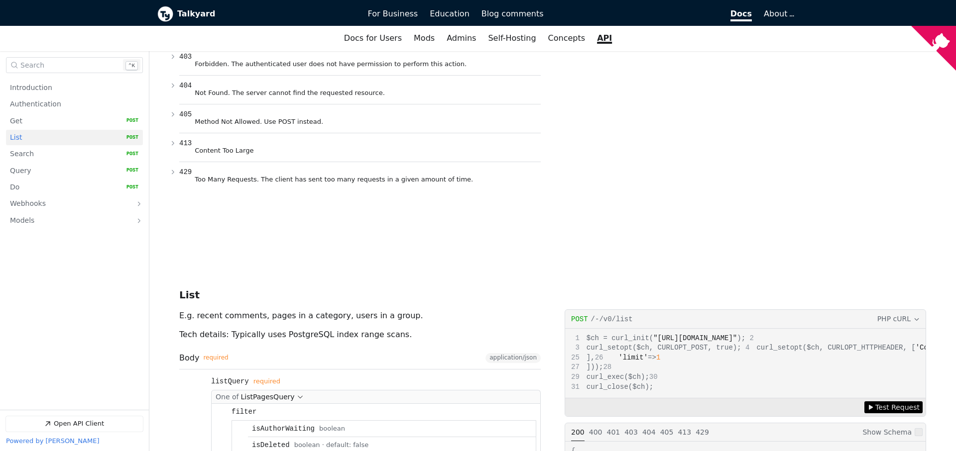
scroll to position [1992, 0]
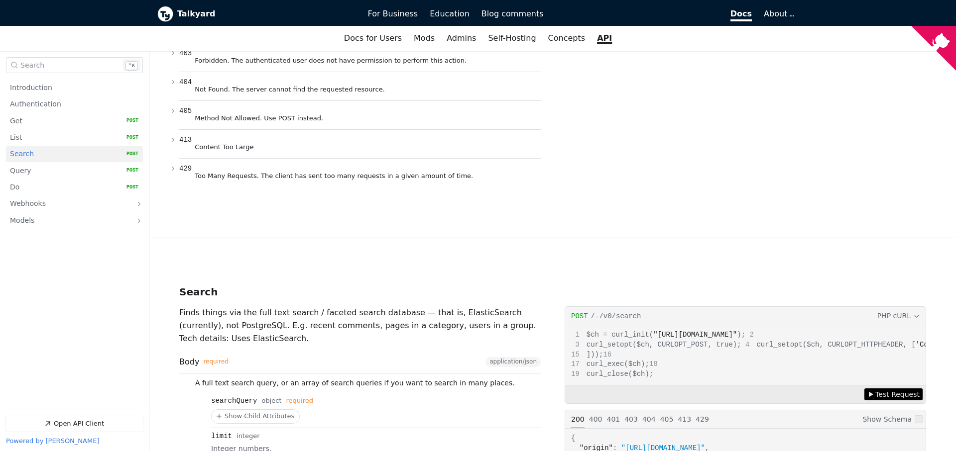
scroll to position [2571, 0]
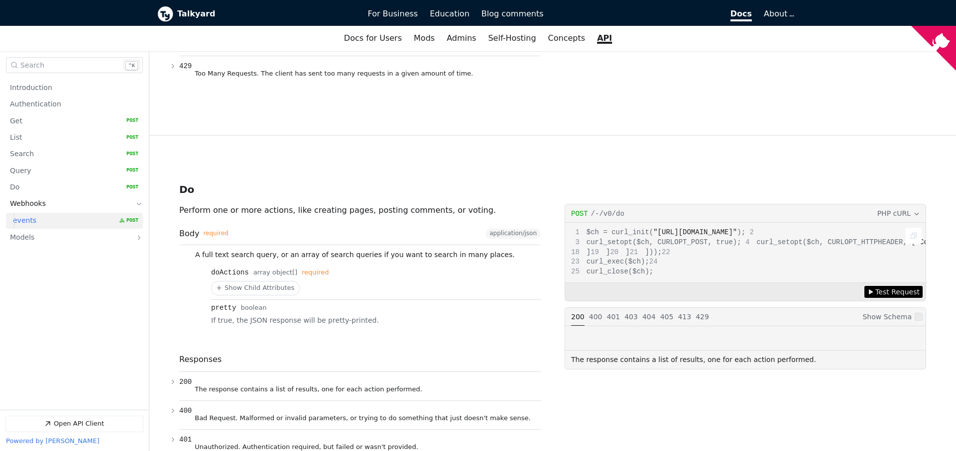
scroll to position [3951, 0]
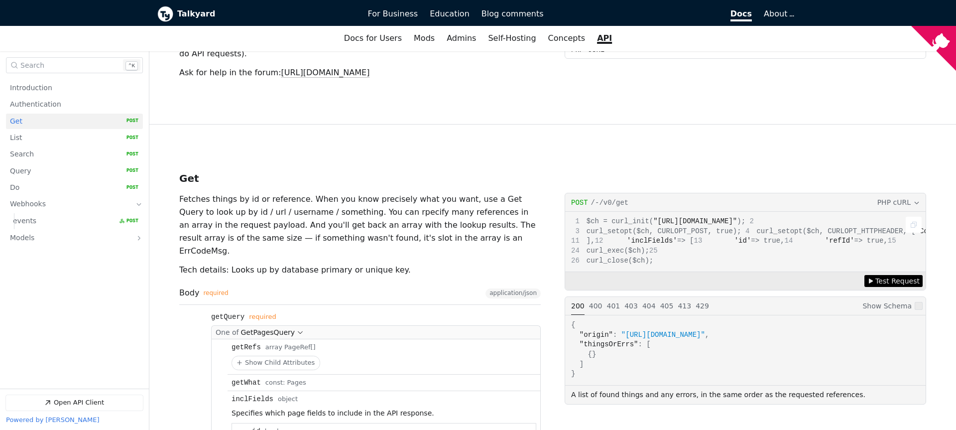
click at [702, 231] on div "$ch = curl_init( "[URL][DOMAIN_NAME]" ); curl_setopt($ch, CURLOPT_POST, true); …" at bounding box center [745, 242] width 360 height 60
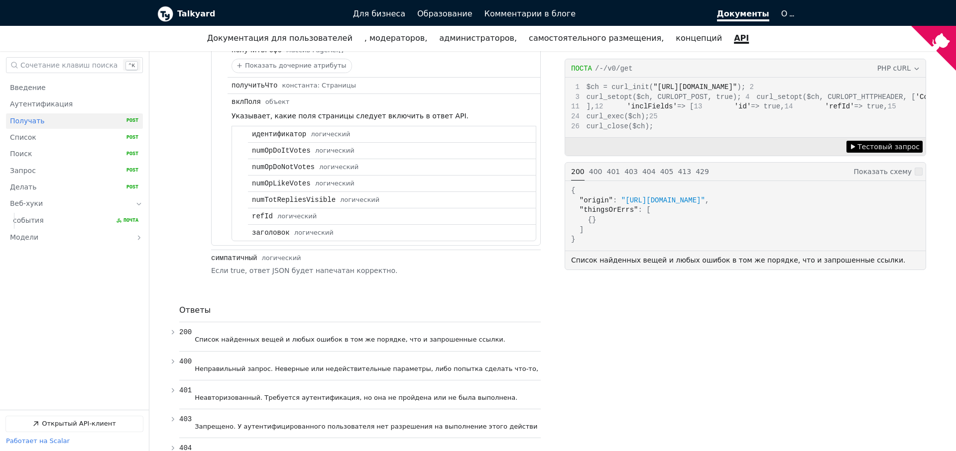
scroll to position [657, 0]
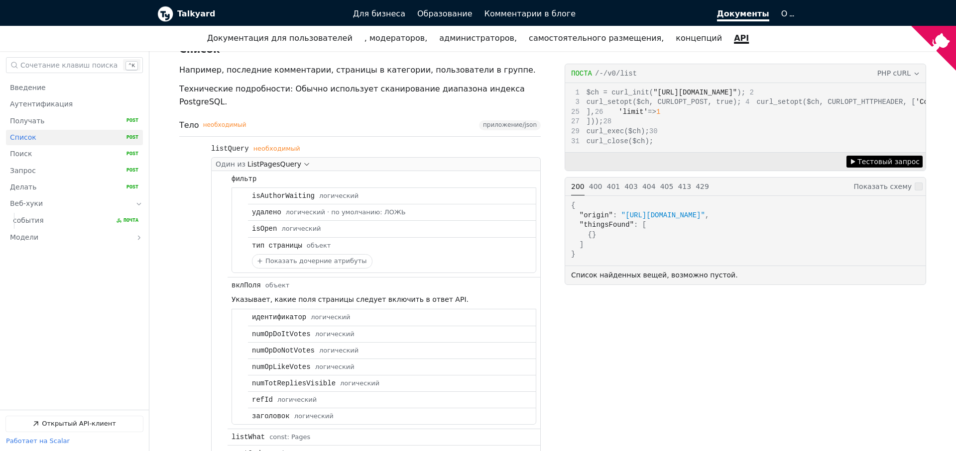
scroll to position [1410, 0]
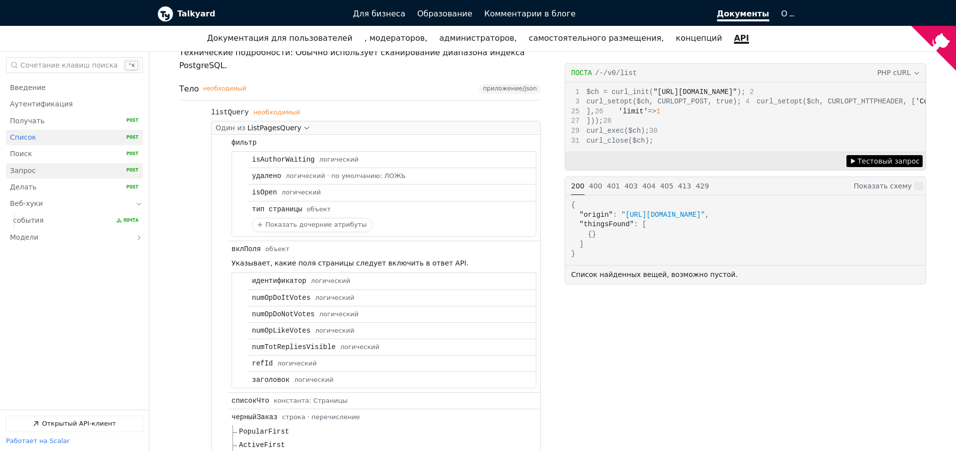
click at [35, 176] on link "Запрос   HTTP-метод: POST" at bounding box center [74, 170] width 128 height 15
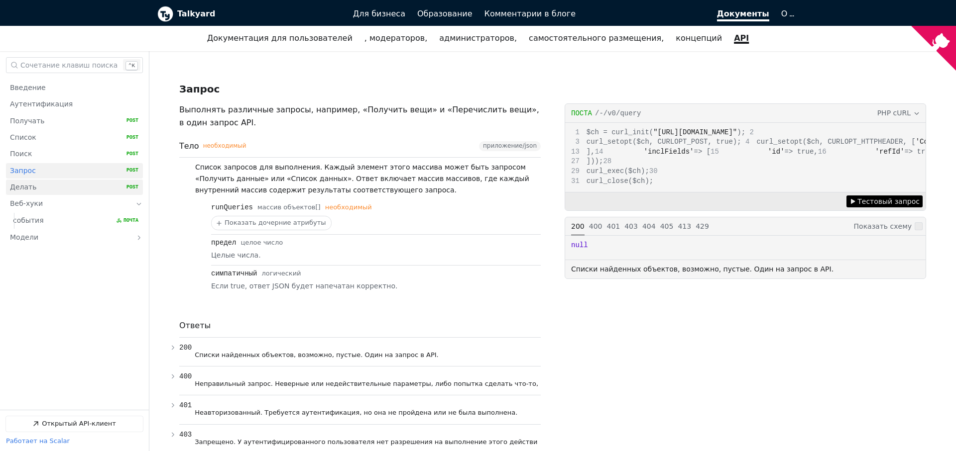
scroll to position [186, 0]
click at [29, 183] on link "Делать   HTTP-метод: POST" at bounding box center [74, 187] width 128 height 15
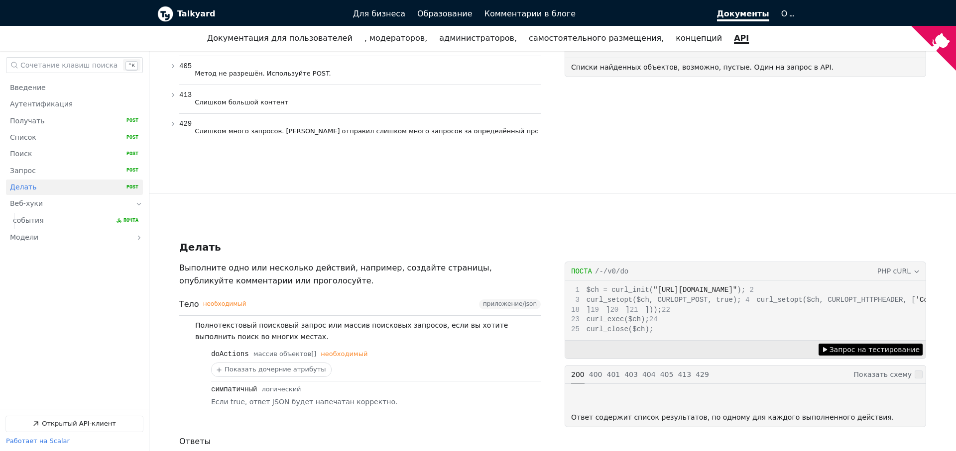
scroll to position [3290, 0]
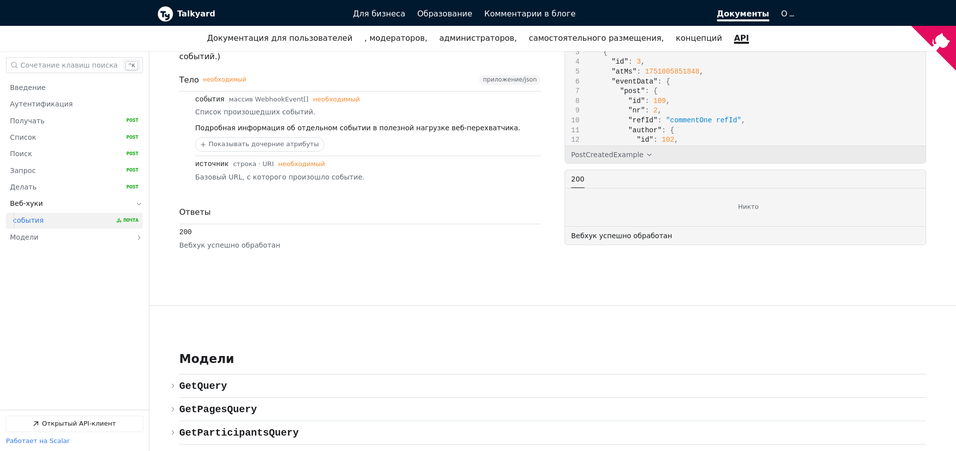
scroll to position [4472, 0]
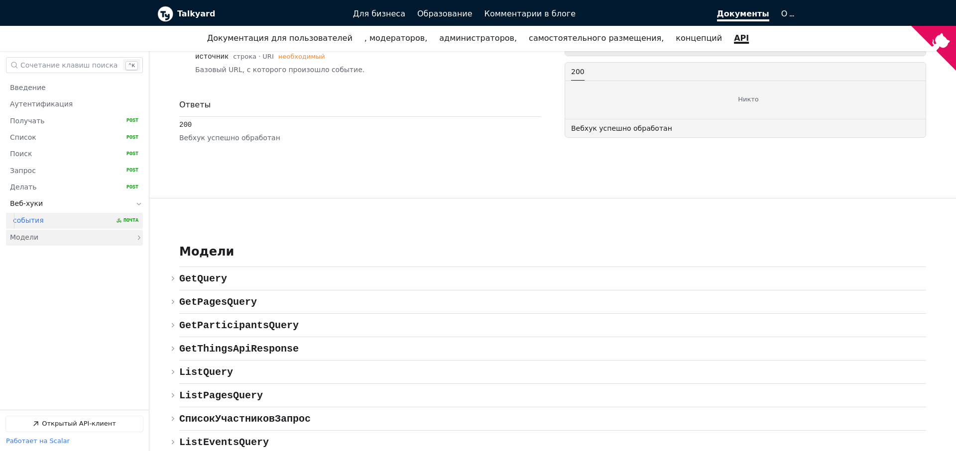
click at [40, 238] on link "Модели" at bounding box center [67, 238] width 115 height 16
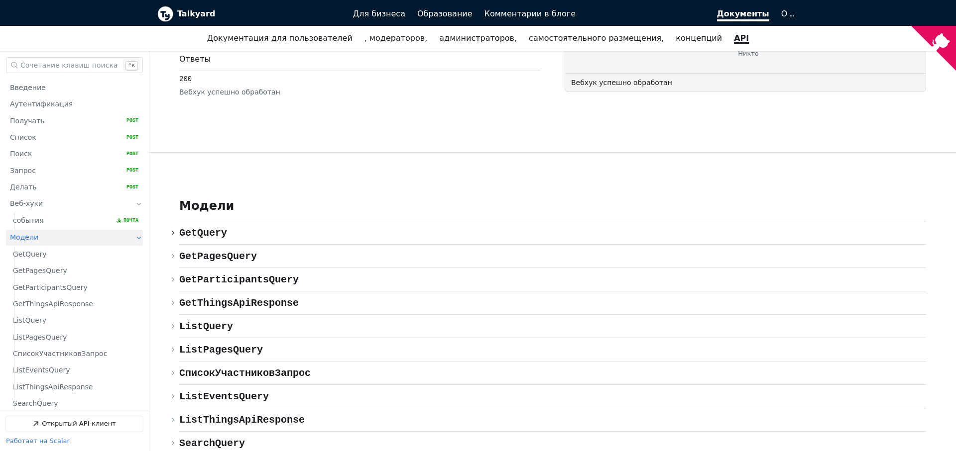
click at [217, 227] on span "{} GetQuery" at bounding box center [203, 232] width 48 height 11
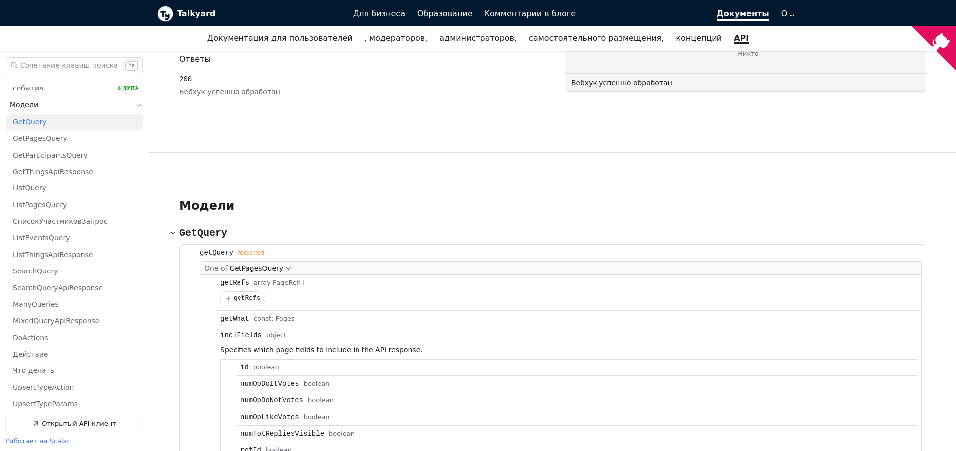
scroll to position [133, 0]
click at [48, 343] on link "DoActions" at bounding box center [75, 337] width 125 height 15
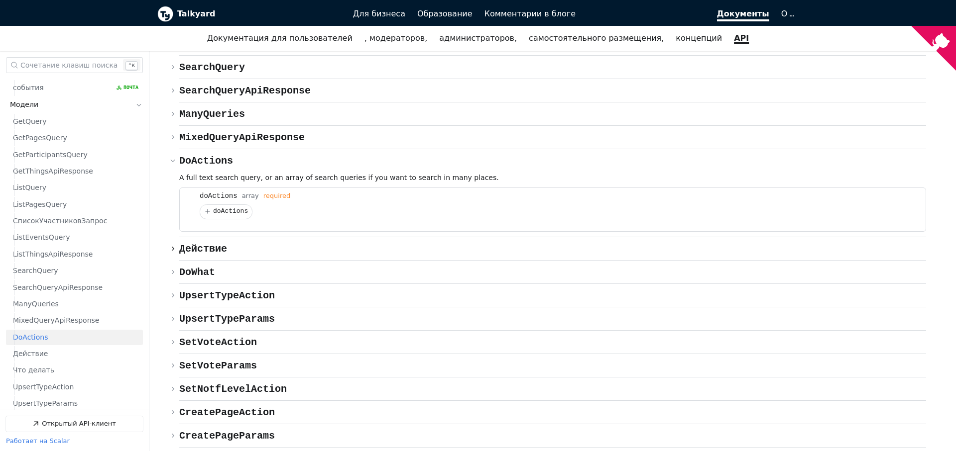
click at [217, 243] on span "{} Действие" at bounding box center [203, 248] width 48 height 11
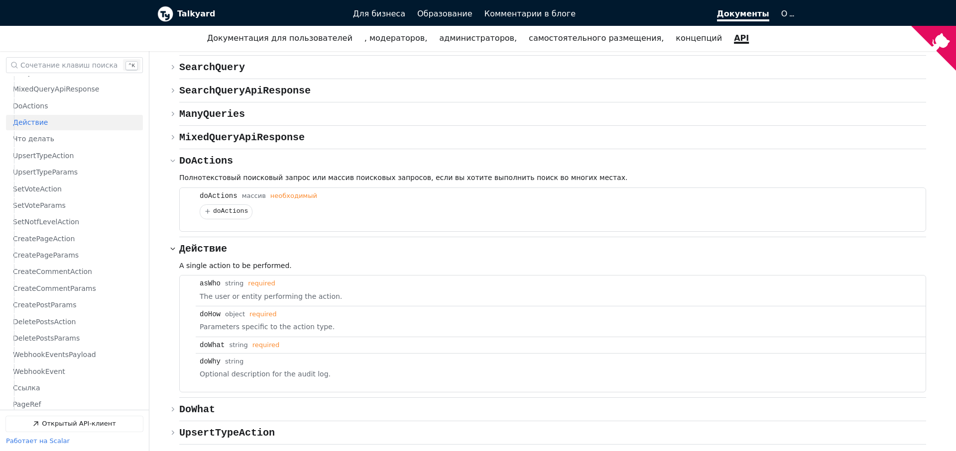
scroll to position [365, 0]
click at [183, 404] on span "перечисление DoWhat" at bounding box center [197, 409] width 36 height 11
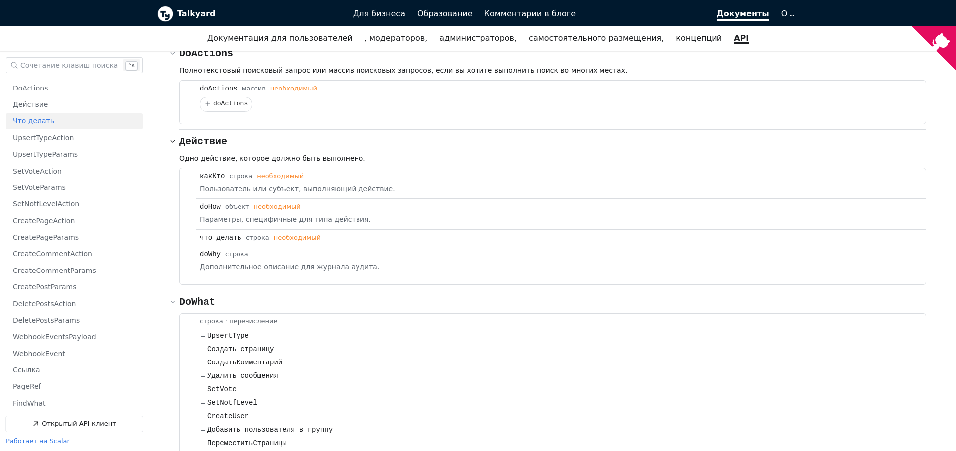
scroll to position [5416, 0]
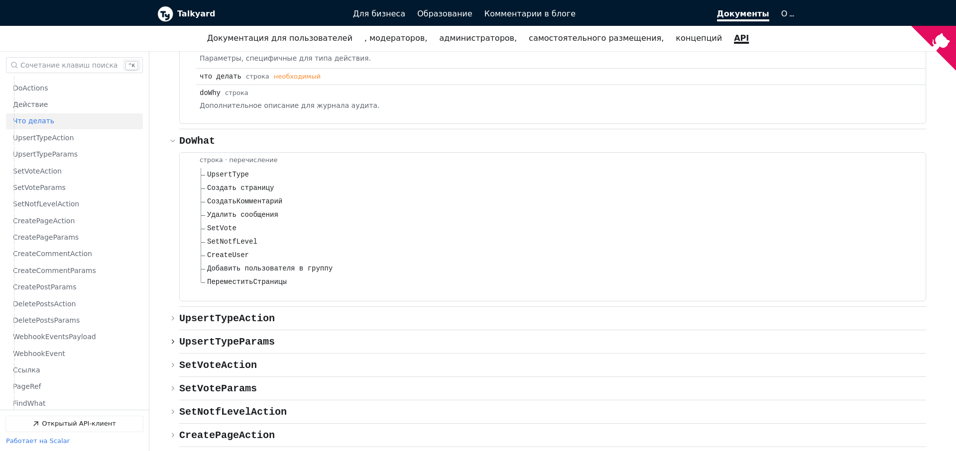
click at [245, 336] on span "{} UpsertTypeParams" at bounding box center [227, 341] width 96 height 11
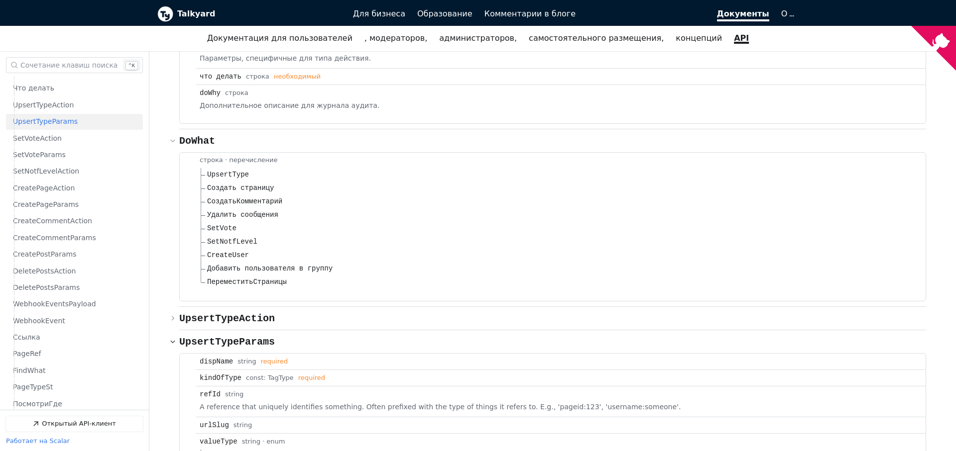
scroll to position [416, 0]
click at [245, 336] on span "{} UpsertTypeParams" at bounding box center [227, 341] width 96 height 11
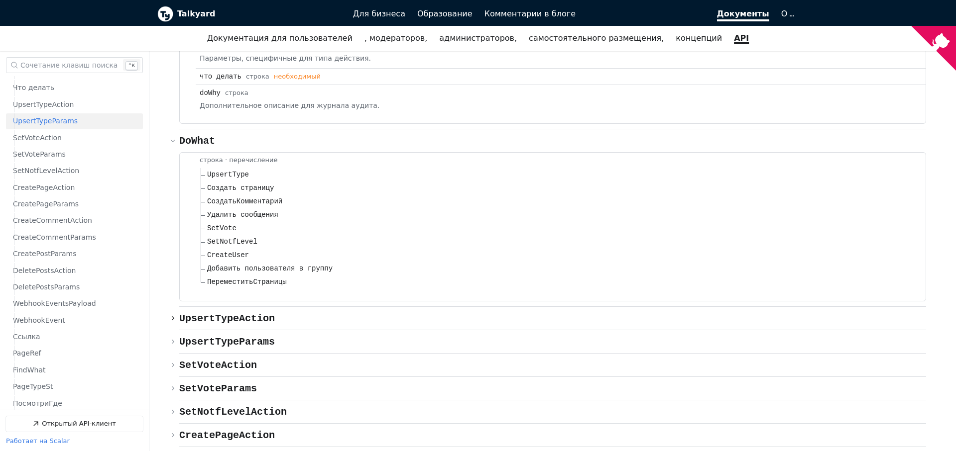
click at [238, 313] on span "UpsertTypeAction" at bounding box center [227, 318] width 96 height 11
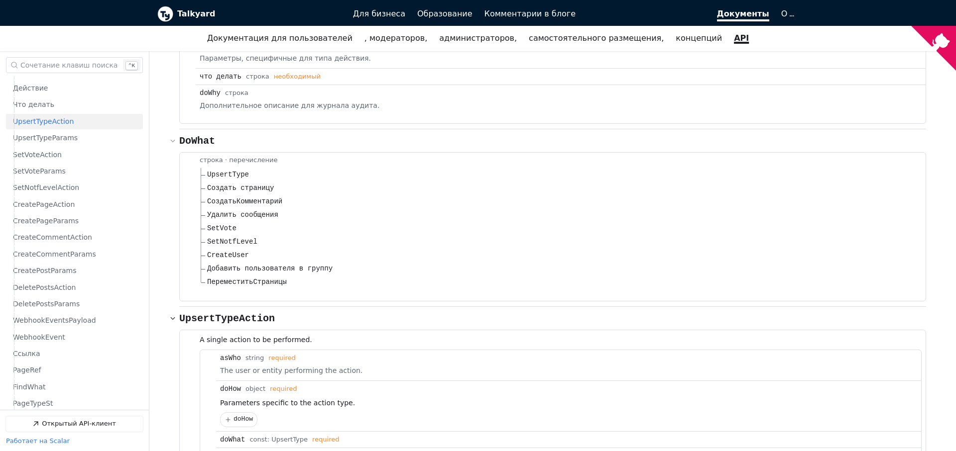
scroll to position [399, 0]
click at [238, 313] on span "UpsertTypeAction" at bounding box center [227, 318] width 96 height 11
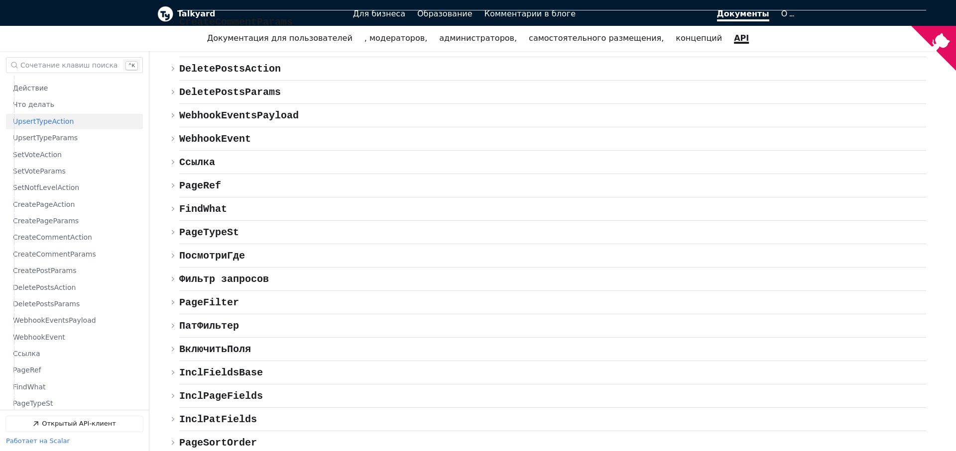
scroll to position [6007, 0]
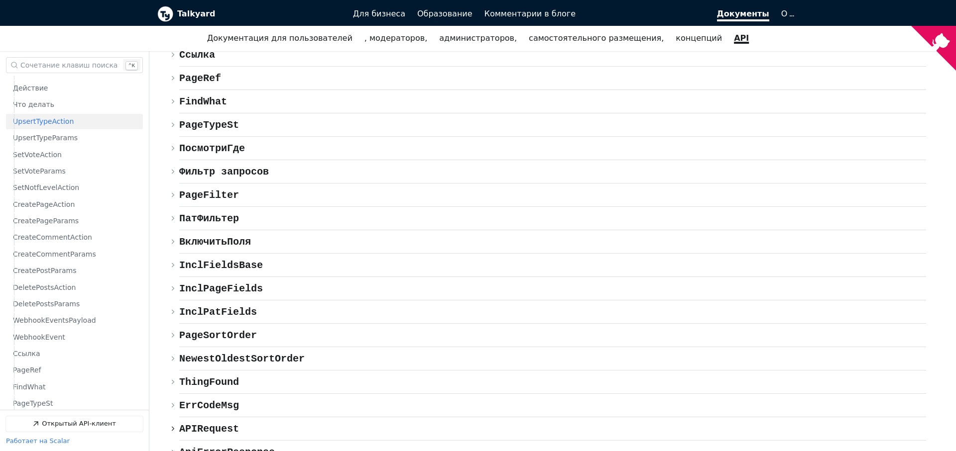
click at [292, 417] on div "{} APIRequest Копировать ссылку" at bounding box center [552, 428] width 747 height 23
click at [231, 424] on span "{} APIRequest" at bounding box center [209, 429] width 60 height 11
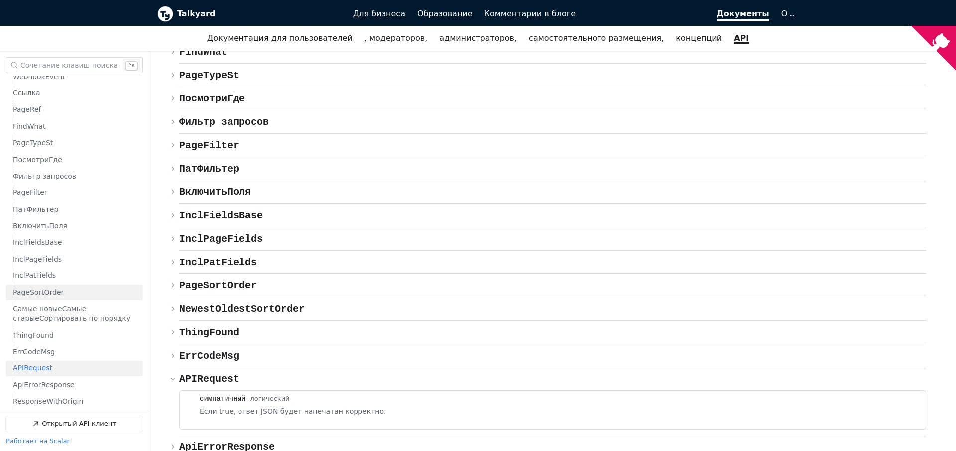
scroll to position [663, 0]
click at [51, 244] on span "InclFieldsBase" at bounding box center [37, 239] width 49 height 9
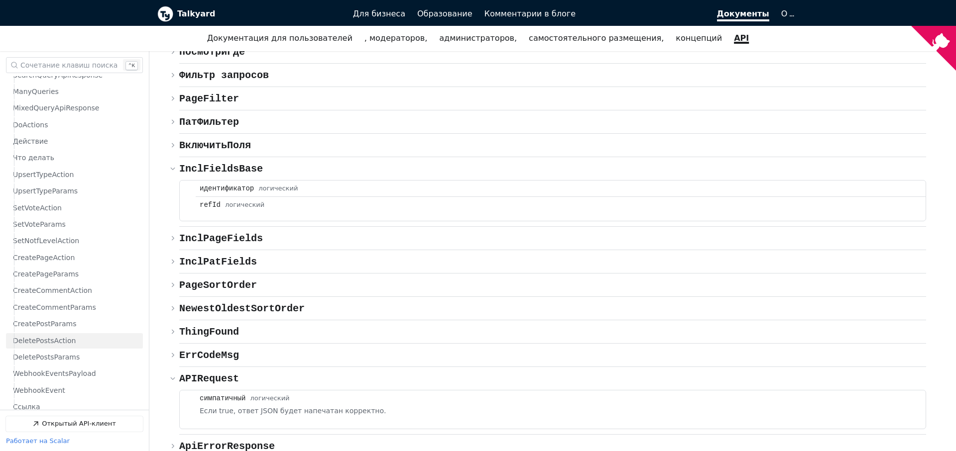
scroll to position [341, 0]
click at [72, 244] on link "SetNotfLevelAction" at bounding box center [75, 245] width 125 height 15
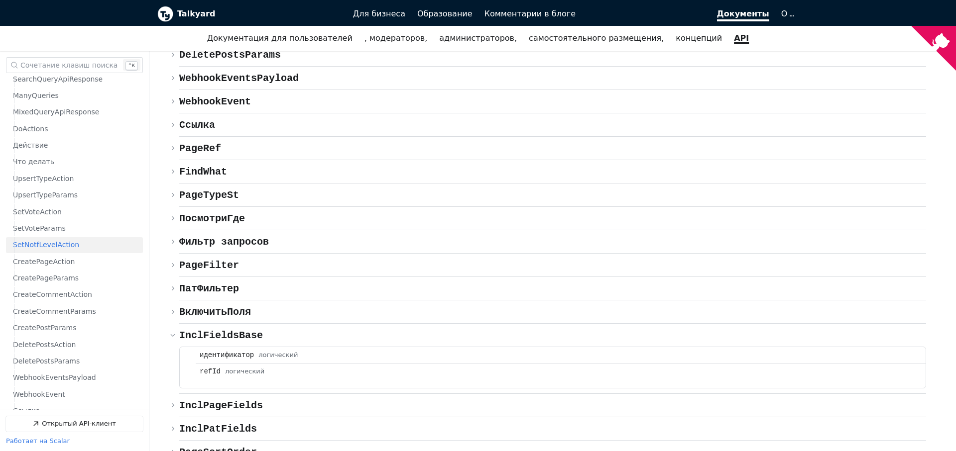
scroll to position [5670, 0]
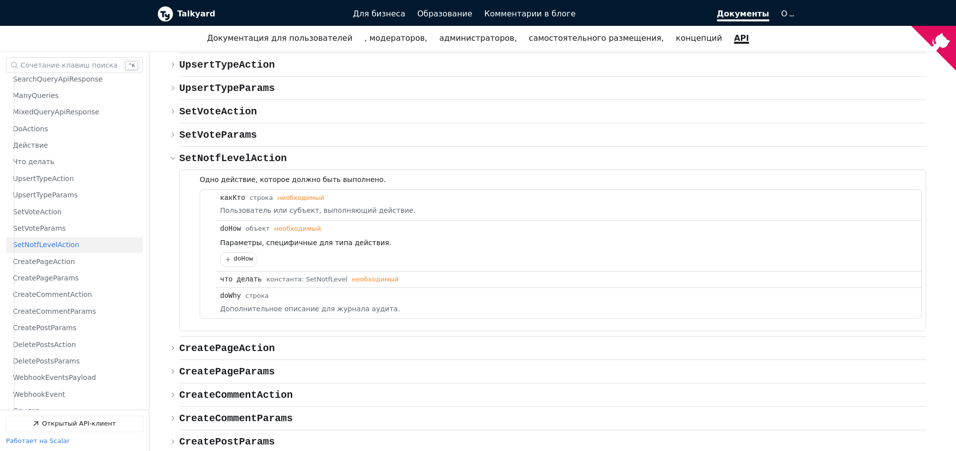
click at [728, 39] on link "API" at bounding box center [741, 38] width 27 height 17
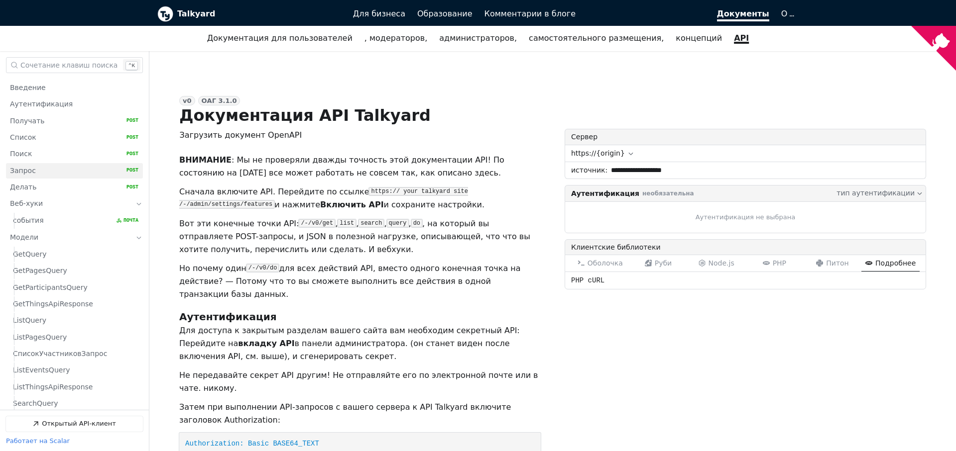
click at [50, 171] on link "Запрос   HTTP-метод: POST" at bounding box center [74, 170] width 128 height 15
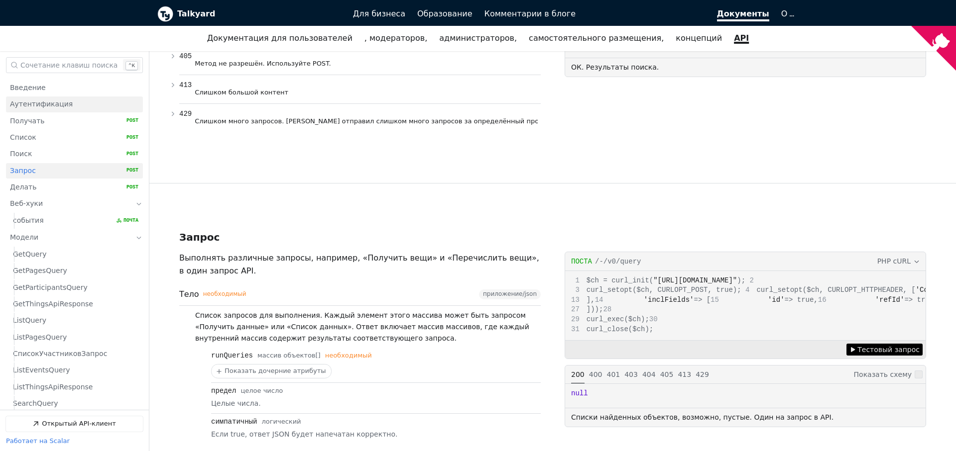
click at [64, 103] on link "Аутентификация" at bounding box center [74, 104] width 128 height 15
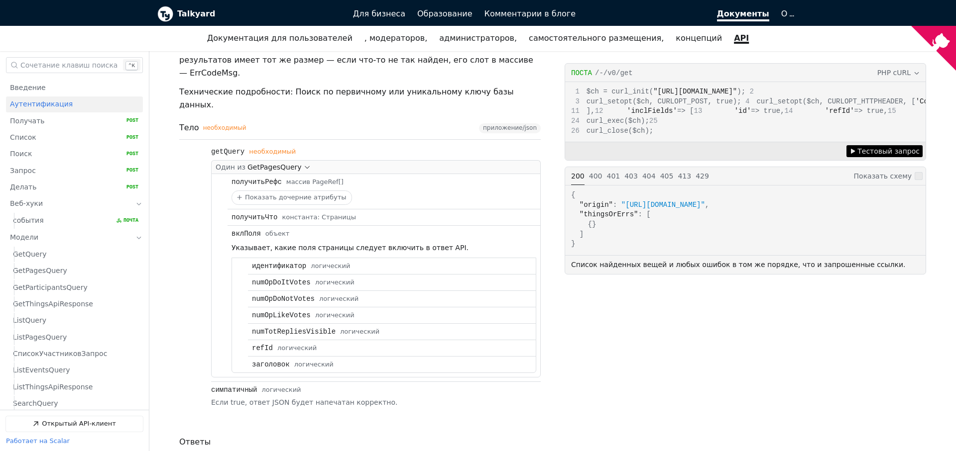
scroll to position [792, 0]
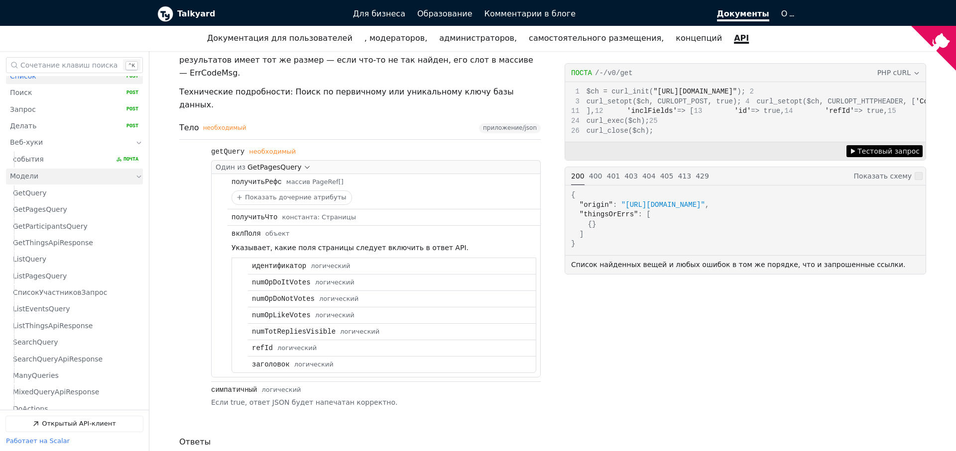
scroll to position [128, 0]
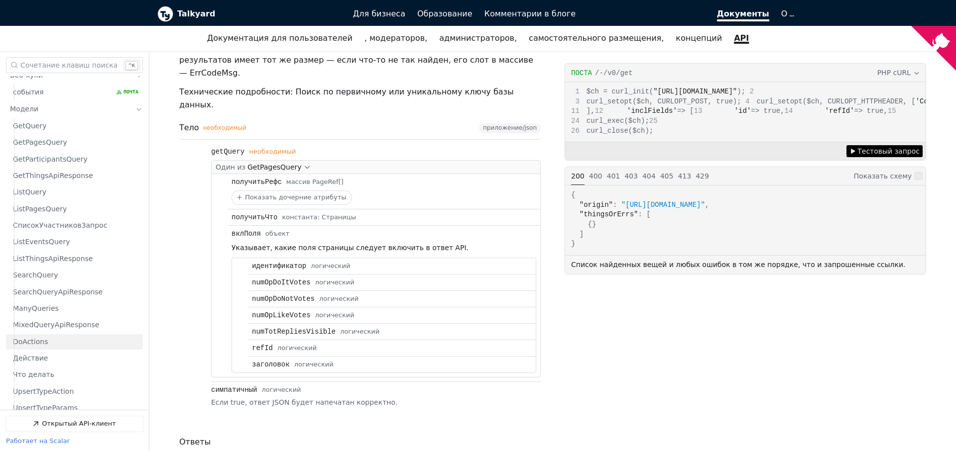
click at [55, 348] on link "DoActions" at bounding box center [75, 341] width 125 height 15
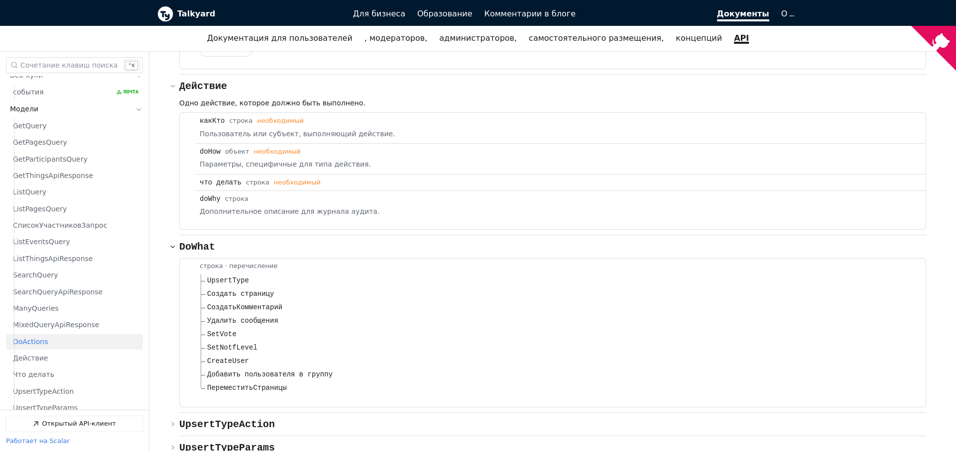
scroll to position [5374, 0]
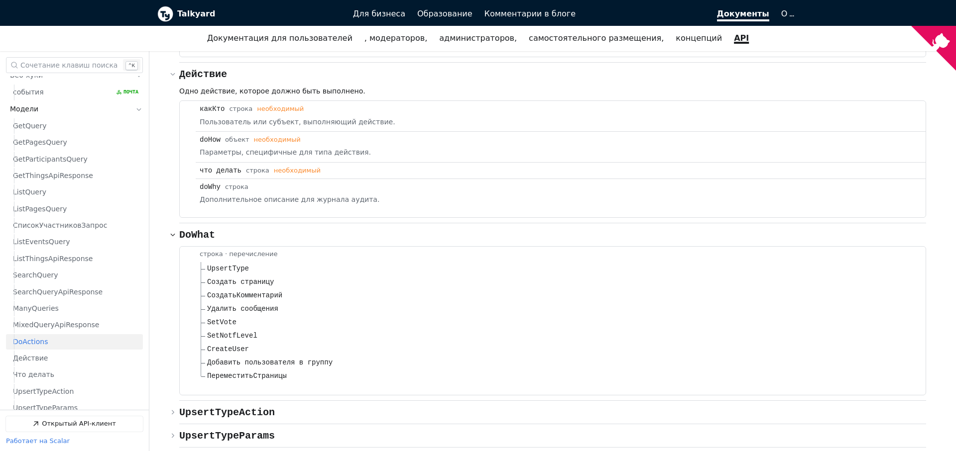
click at [426, 262] on li "UpsertType" at bounding box center [561, 268] width 721 height 13
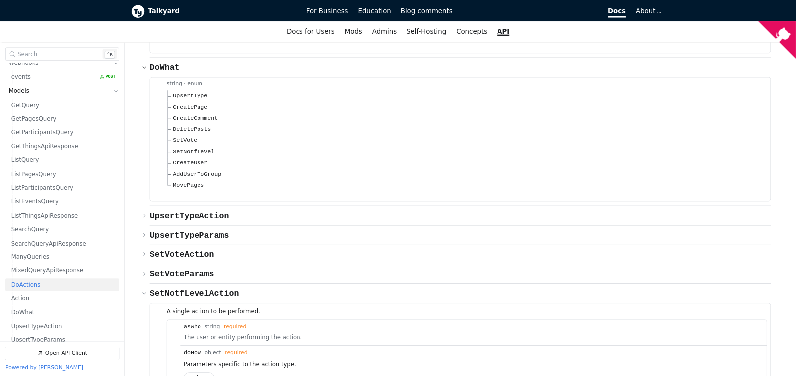
scroll to position [5195, 0]
